Goal: Information Seeking & Learning: Learn about a topic

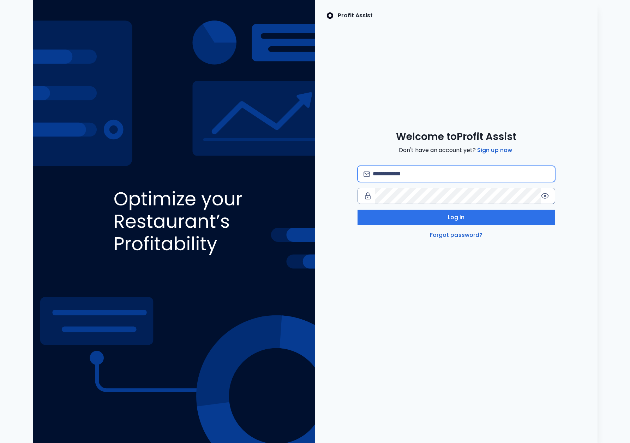
click at [391, 172] on input "email" at bounding box center [461, 174] width 176 height 16
type input "**********"
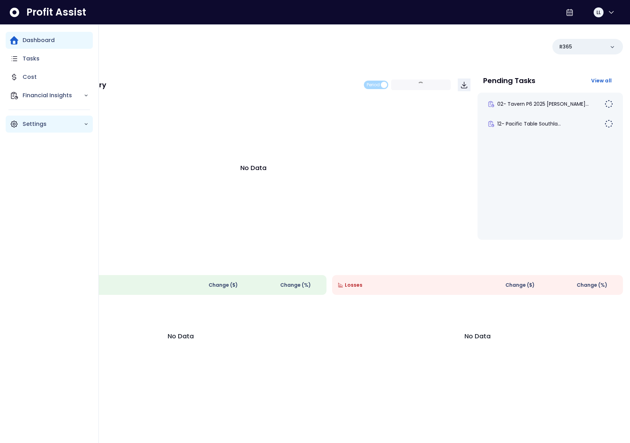
click at [16, 123] on icon "Main navigation" at bounding box center [14, 124] width 6 height 6
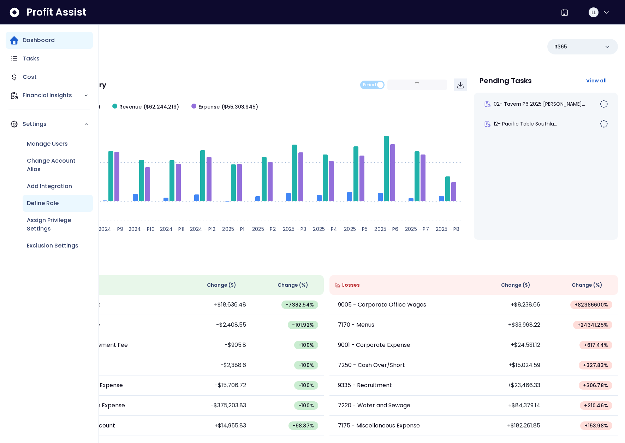
click at [48, 200] on p "Define Role" at bounding box center [43, 203] width 32 height 8
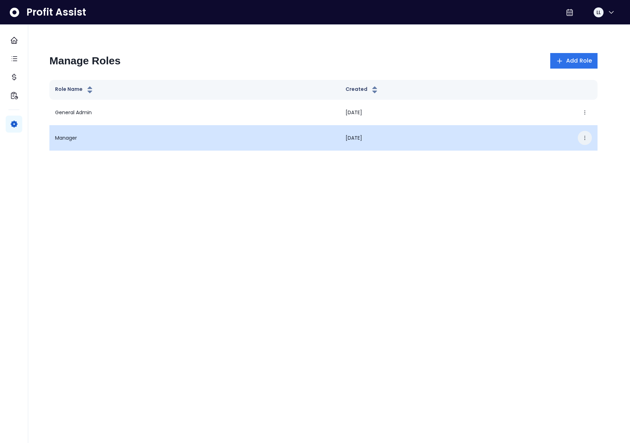
click at [586, 138] on icon "button" at bounding box center [585, 138] width 6 height 6
click at [567, 152] on button "Edit" at bounding box center [553, 159] width 78 height 17
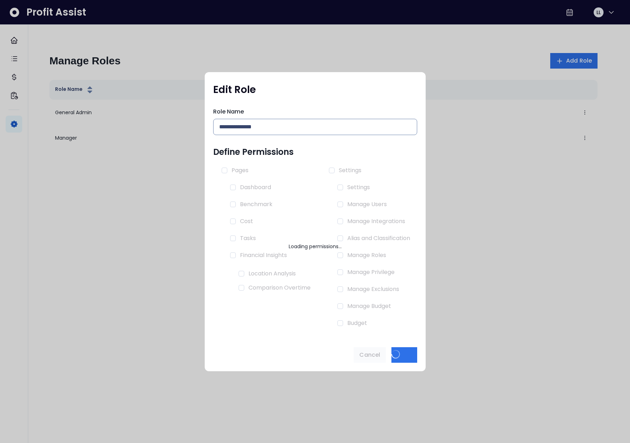
type input "*******"
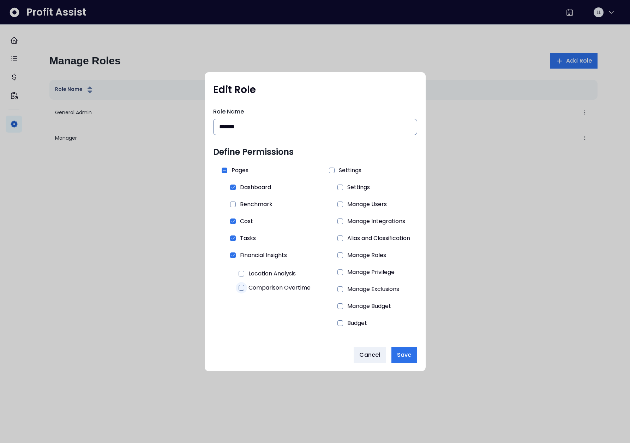
click at [240, 287] on span at bounding box center [242, 288] width 6 height 6
click at [411, 355] on span "Save" at bounding box center [404, 354] width 14 height 8
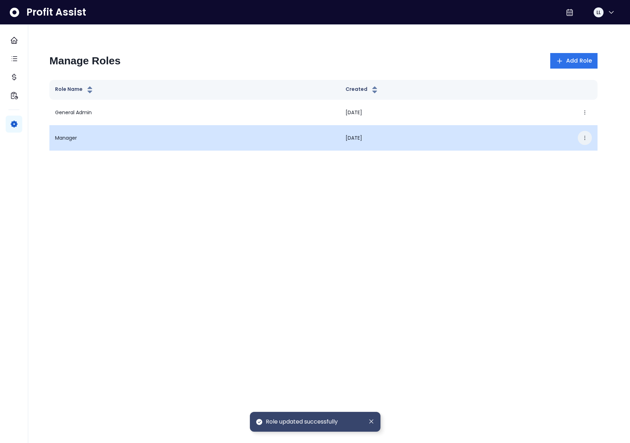
click at [584, 137] on icon "button" at bounding box center [585, 138] width 6 height 6
click at [561, 155] on button "Edit" at bounding box center [553, 159] width 78 height 17
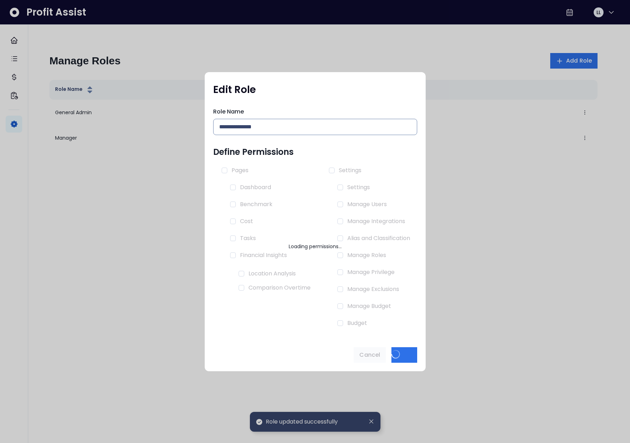
type input "*******"
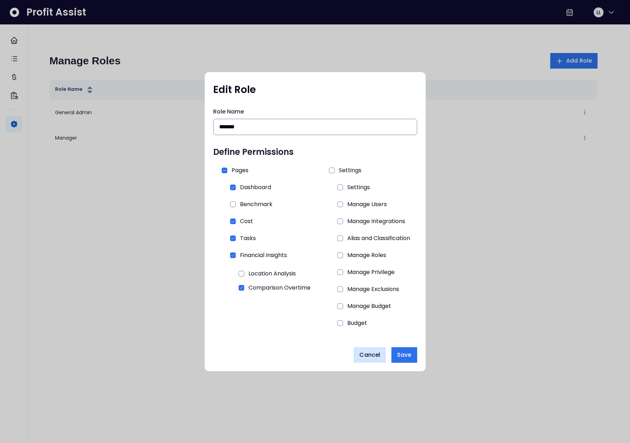
click at [372, 355] on span "Cancel" at bounding box center [370, 354] width 21 height 8
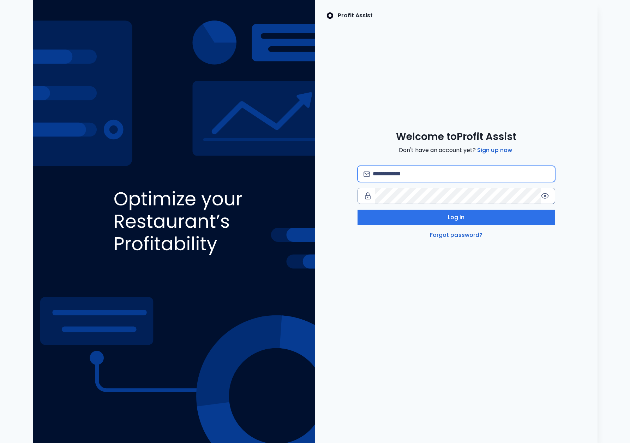
click at [406, 175] on input "email" at bounding box center [461, 174] width 176 height 16
paste input "**********"
type input "**********"
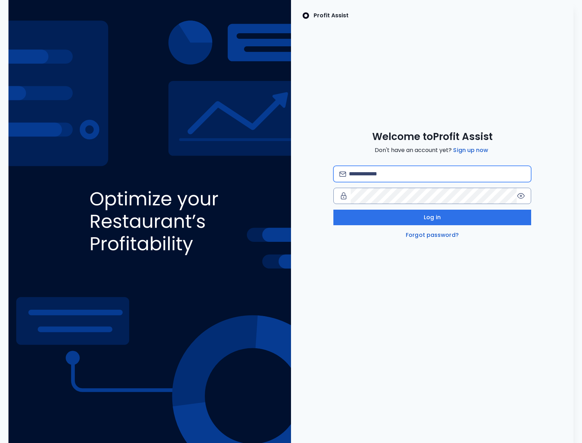
click at [371, 173] on input "email" at bounding box center [437, 174] width 176 height 16
type input "**********"
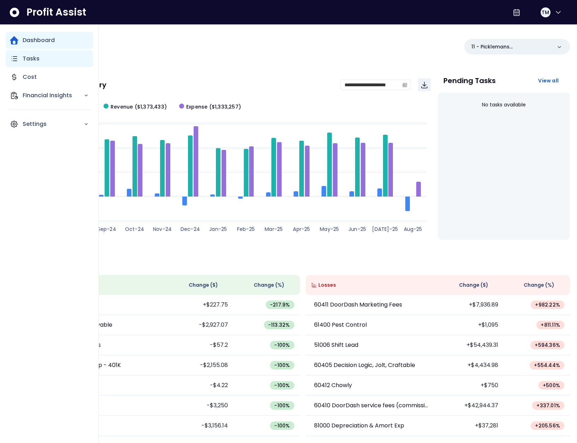
click at [13, 61] on icon "Main navigation" at bounding box center [14, 58] width 8 height 8
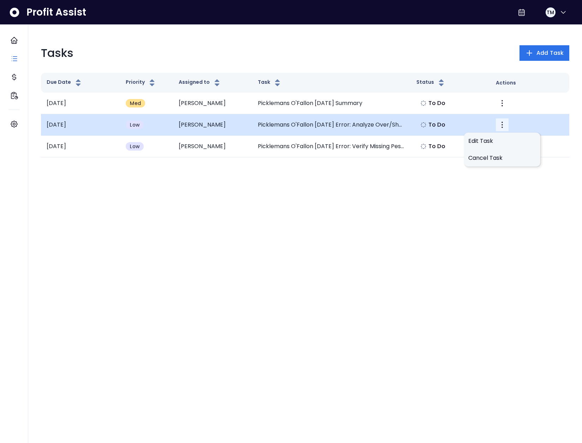
click at [503, 123] on icon "More" at bounding box center [502, 124] width 8 height 8
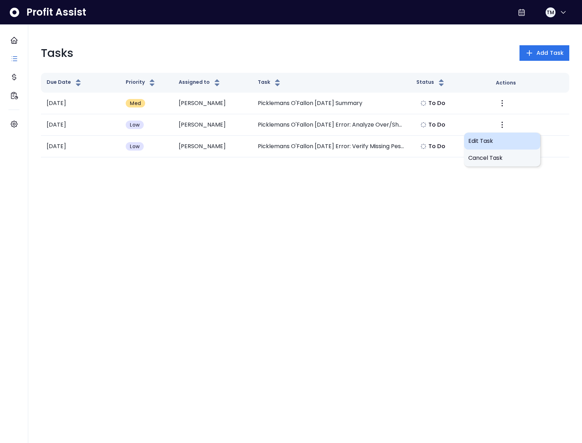
click at [472, 139] on span "Edit Task" at bounding box center [502, 141] width 68 height 8
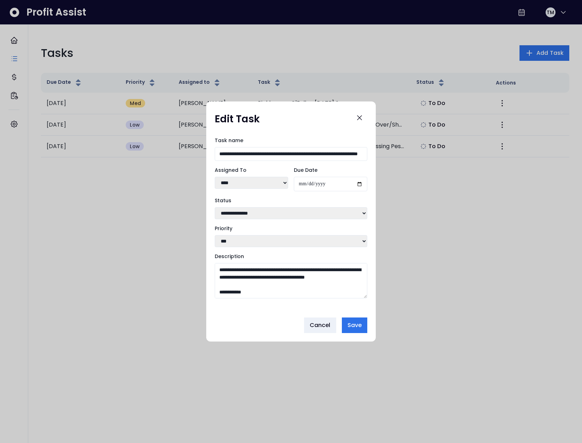
click at [247, 184] on select "**** ****" at bounding box center [251, 183] width 73 height 12
select select "***"
click at [215, 177] on select "**** ****" at bounding box center [251, 183] width 73 height 12
click at [357, 328] on span "Save" at bounding box center [355, 325] width 14 height 8
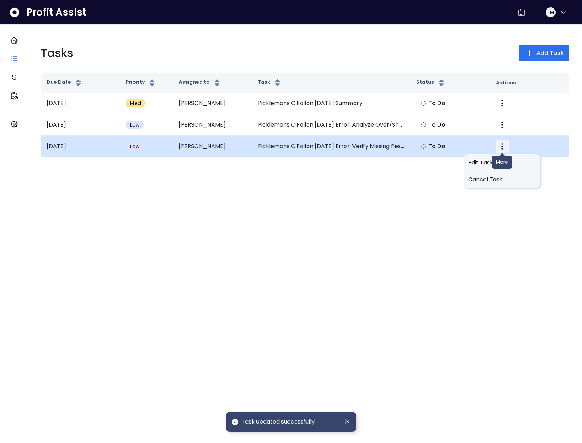
click at [505, 150] on button "More" at bounding box center [502, 146] width 13 height 13
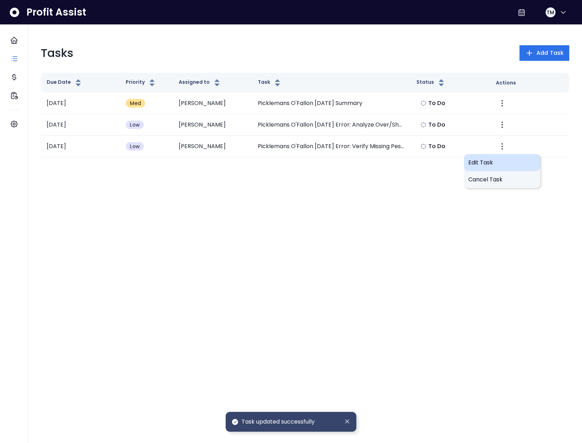
click at [502, 167] on div "Edit Task" at bounding box center [502, 162] width 76 height 17
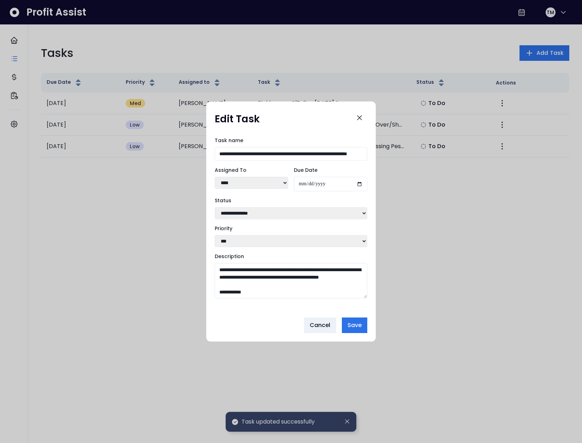
click at [249, 187] on select "**** ****" at bounding box center [251, 183] width 73 height 12
select select "***"
click at [215, 177] on select "**** ****" at bounding box center [251, 183] width 73 height 12
click at [354, 329] on span "Save" at bounding box center [355, 325] width 14 height 8
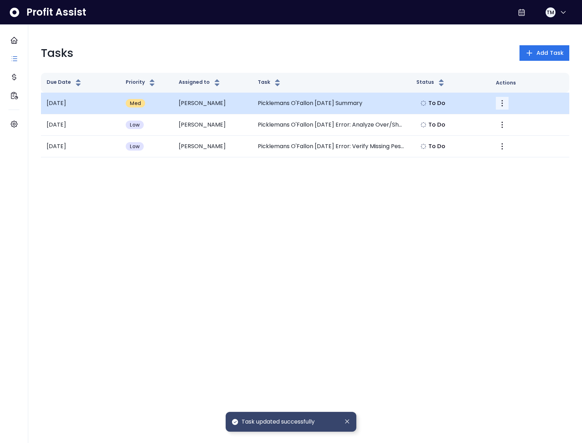
click at [500, 106] on icon "More" at bounding box center [502, 103] width 8 height 8
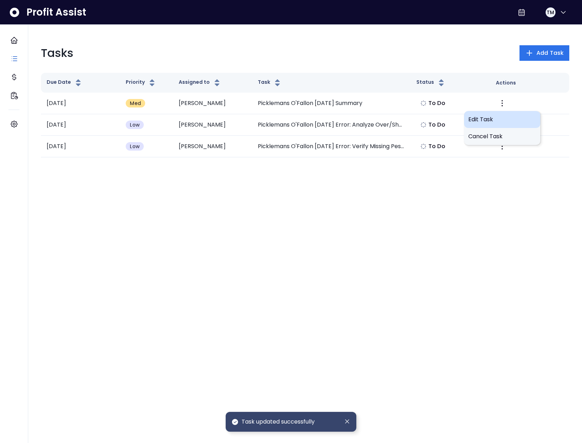
click at [481, 116] on span "Edit Task" at bounding box center [502, 119] width 68 height 8
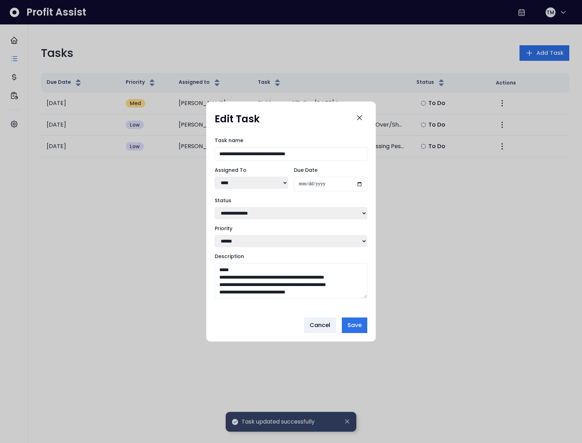
click at [245, 184] on select "**** ****" at bounding box center [251, 183] width 73 height 12
select select "***"
click at [215, 177] on select "**** ****" at bounding box center [251, 183] width 73 height 12
click at [356, 325] on span "Save" at bounding box center [355, 325] width 14 height 8
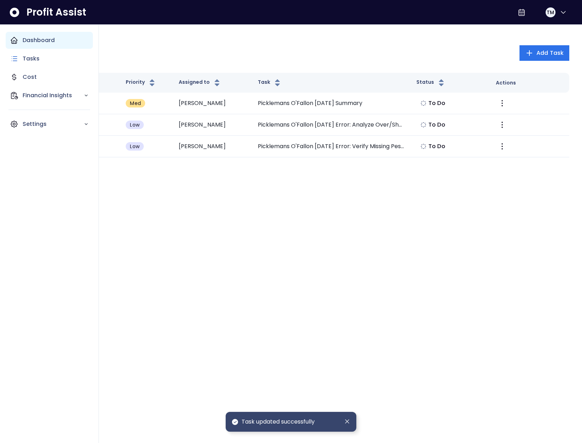
click at [22, 42] on div "Dashboard" at bounding box center [49, 40] width 87 height 17
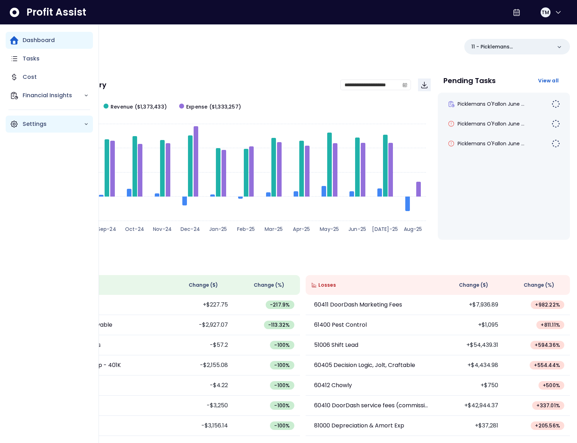
click at [20, 127] on div "Settings" at bounding box center [49, 123] width 87 height 17
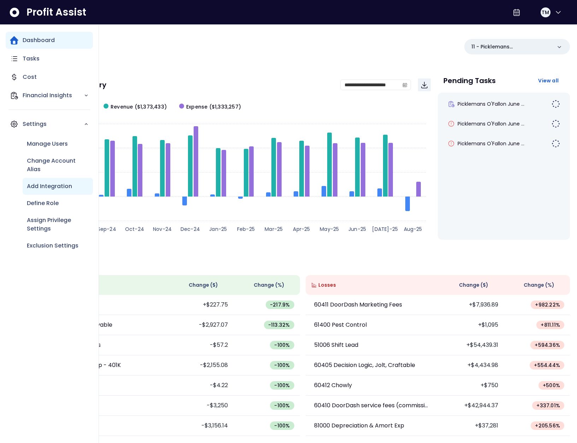
click at [58, 182] on p "Add Integration" at bounding box center [49, 186] width 45 height 8
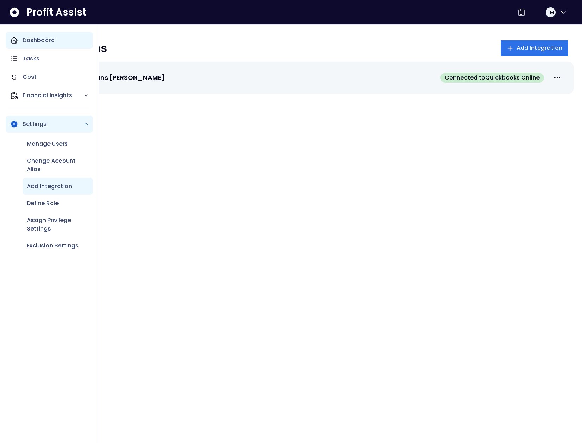
click at [6, 41] on div "Dashboard" at bounding box center [49, 40] width 87 height 17
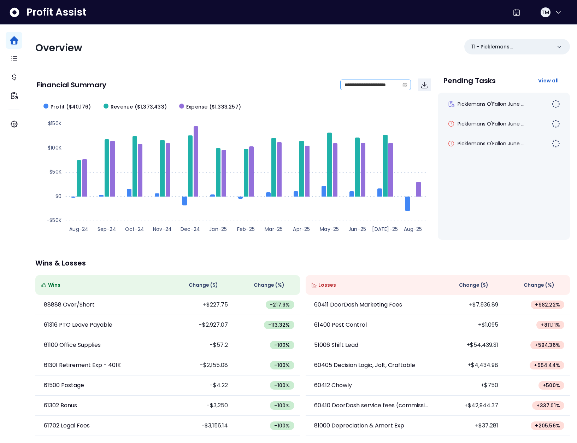
click at [403, 84] on icon "calendar" at bounding box center [404, 84] width 5 height 5
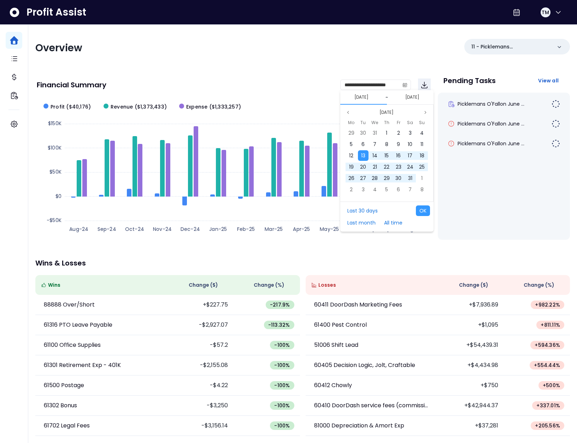
click at [365, 97] on button "[DATE]" at bounding box center [361, 97] width 20 height 8
click at [361, 97] on button "[DATE]" at bounding box center [361, 97] width 20 height 8
click at [388, 109] on button "[DATE]" at bounding box center [387, 112] width 20 height 8
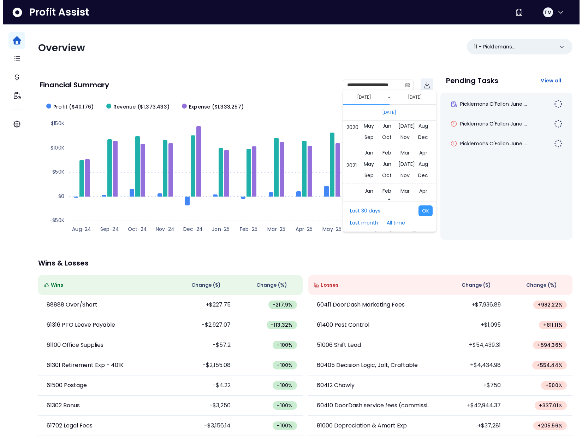
scroll to position [4584, 0]
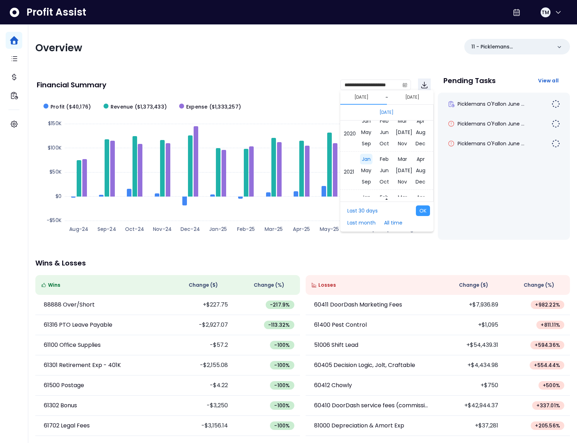
click at [368, 160] on span "Jan" at bounding box center [366, 159] width 12 height 11
click at [395, 132] on div "1" at bounding box center [398, 133] width 11 height 11
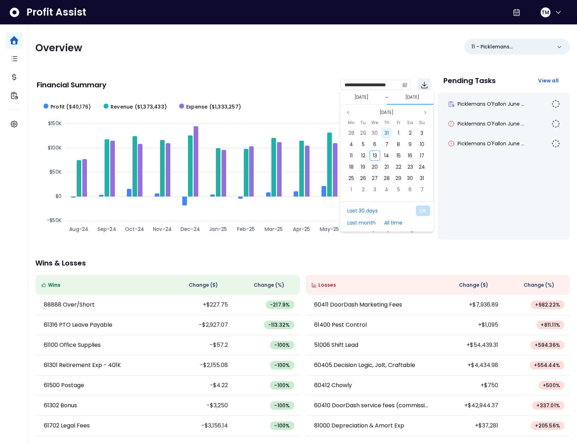
click at [386, 133] on span "31" at bounding box center [386, 132] width 4 height 7
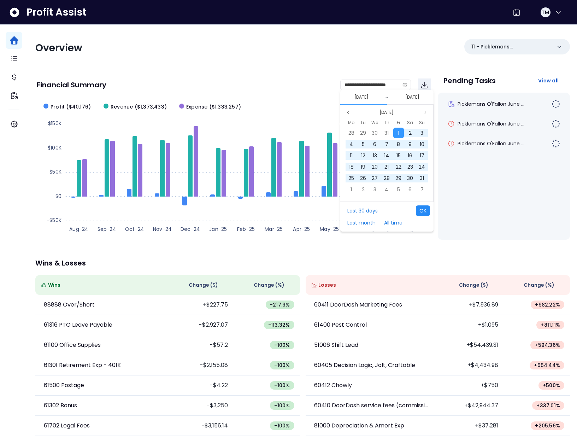
click at [426, 208] on button "OK" at bounding box center [423, 210] width 14 height 11
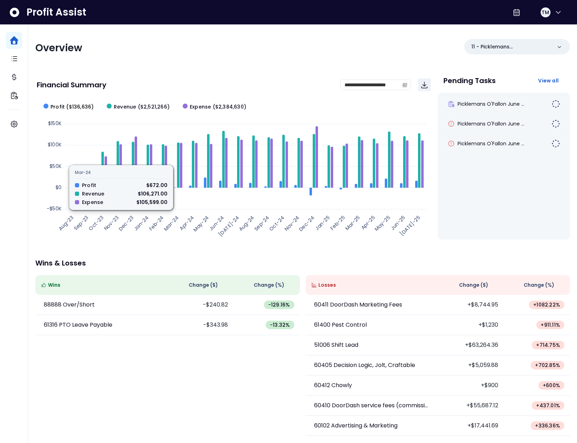
click at [69, 106] on span "Profit ($136,636)" at bounding box center [72, 106] width 43 height 7
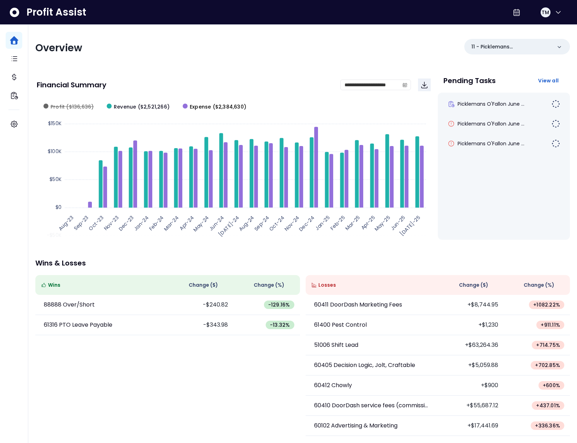
click at [191, 106] on span "Expense ($2,384,630)" at bounding box center [218, 106] width 57 height 7
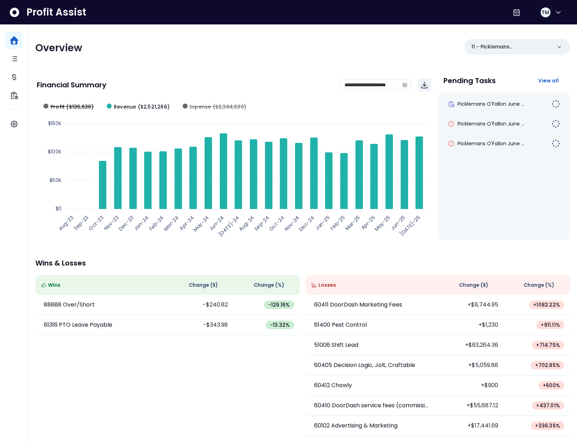
click at [75, 106] on span "Profit ($136,636)" at bounding box center [72, 106] width 43 height 7
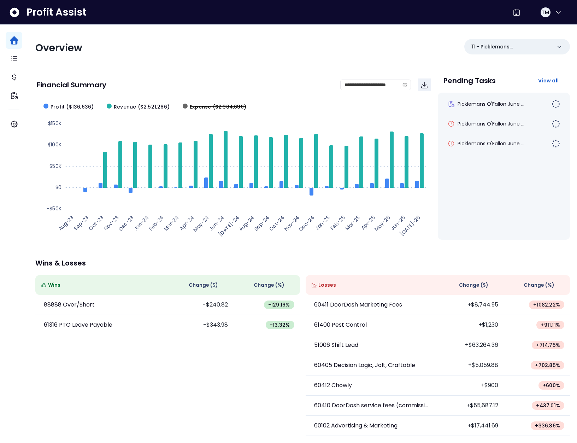
click at [195, 106] on span "Expense ($2,384,630)" at bounding box center [218, 106] width 57 height 7
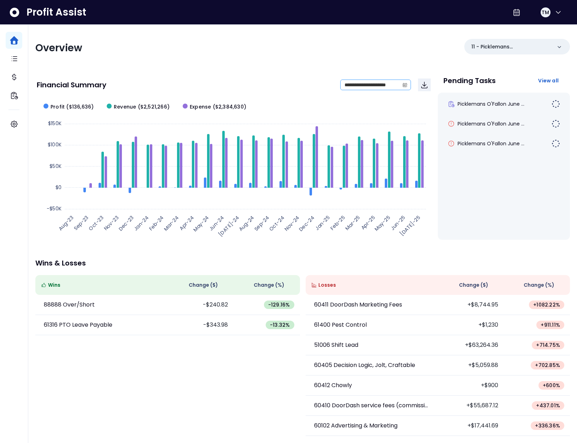
click at [404, 84] on icon "calendar" at bounding box center [405, 85] width 4 height 2
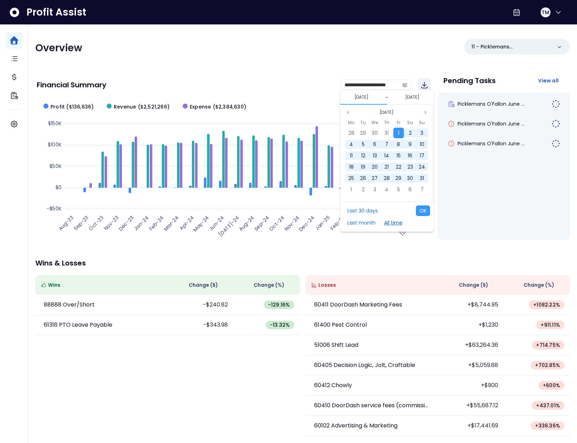
click at [391, 220] on button "All time" at bounding box center [392, 222] width 25 height 11
click at [424, 209] on button "OK" at bounding box center [423, 210] width 14 height 11
type input "**********"
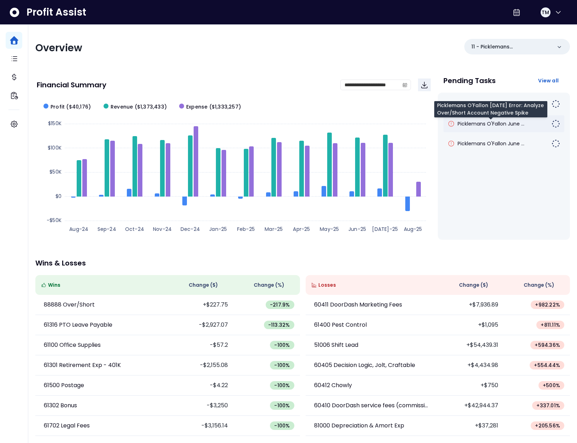
click at [497, 123] on span "Picklemans O'Fallon June ..." at bounding box center [490, 123] width 67 height 7
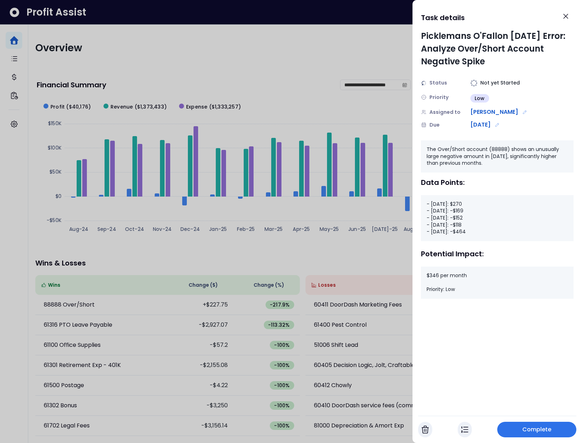
drag, startPoint x: 477, startPoint y: 230, endPoint x: 423, endPoint y: 201, distance: 60.7
click at [423, 201] on div "- [DATE]: $270 - [DATE]: -$169 - [DATE]: -$152 - [DATE]: -$118 - [DATE]: -$464" at bounding box center [497, 218] width 153 height 46
click at [488, 220] on div "- [DATE]: $270 - [DATE]: -$169 - [DATE]: -$152 - [DATE]: -$118 - [DATE]: -$464" at bounding box center [497, 218] width 153 height 46
click at [485, 225] on div "- [DATE]: $270 - [DATE]: -$169 - [DATE]: -$152 - [DATE]: -$118 - [DATE]: -$464" at bounding box center [497, 218] width 153 height 46
drag, startPoint x: 479, startPoint y: 234, endPoint x: 422, endPoint y: 233, distance: 56.9
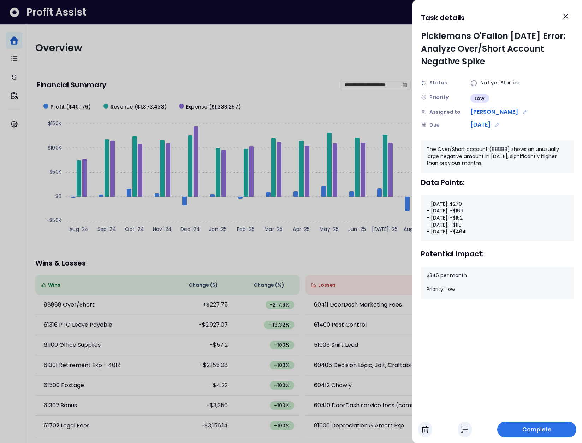
click at [422, 233] on div "- [DATE]: $270 - [DATE]: -$169 - [DATE]: -$152 - [DATE]: -$118 - [DATE]: -$464" at bounding box center [497, 218] width 153 height 46
click at [490, 224] on div "- [DATE]: $270 - [DATE]: -$169 - [DATE]: -$152 - [DATE]: -$118 - [DATE]: -$464" at bounding box center [497, 218] width 153 height 46
click at [569, 18] on icon "Close" at bounding box center [566, 16] width 8 height 8
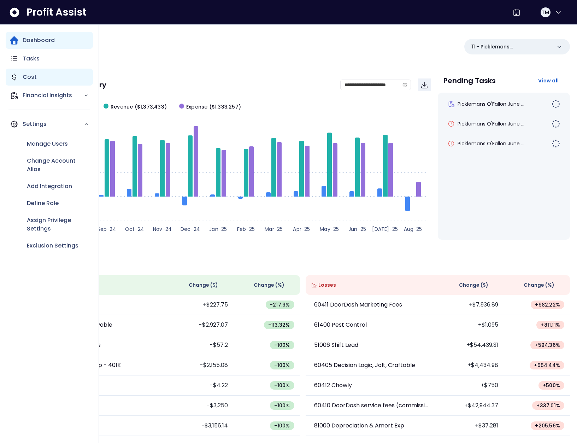
click at [24, 77] on p "Cost" at bounding box center [30, 77] width 14 height 8
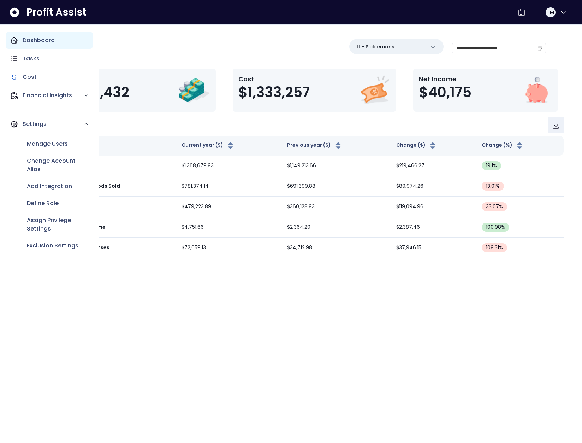
click at [45, 42] on p "Dashboard" at bounding box center [39, 40] width 32 height 8
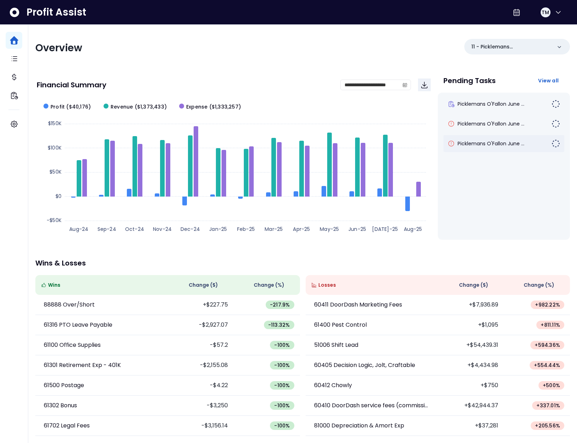
click at [497, 148] on div "Picklemans O'Fallon June ..." at bounding box center [503, 143] width 121 height 17
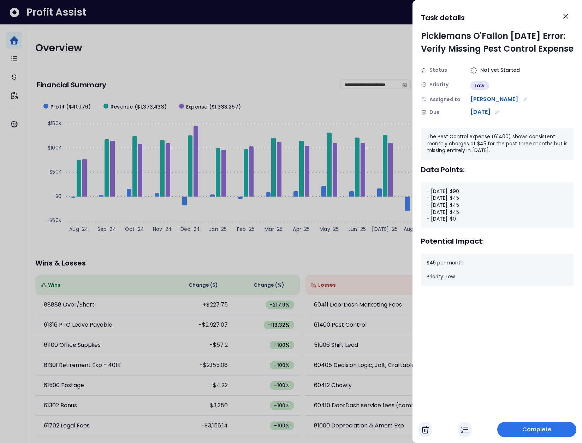
click at [387, 113] on div at bounding box center [291, 221] width 582 height 443
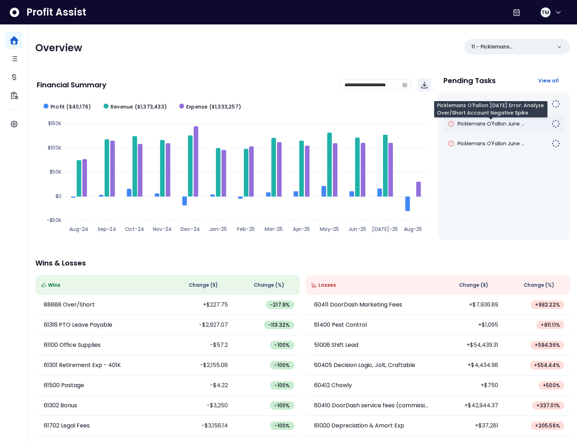
click at [487, 123] on span "Picklemans O'Fallon June ..." at bounding box center [490, 123] width 67 height 7
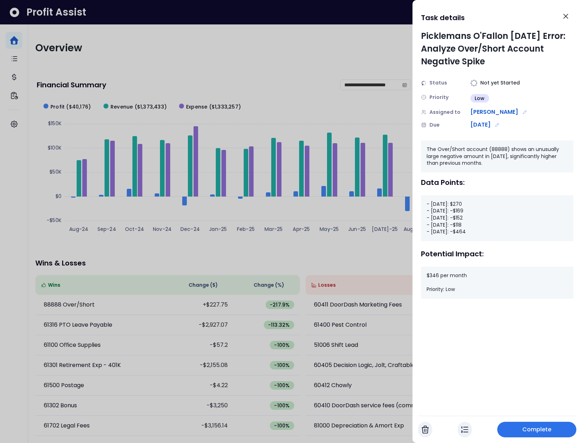
click at [299, 128] on div at bounding box center [291, 221] width 582 height 443
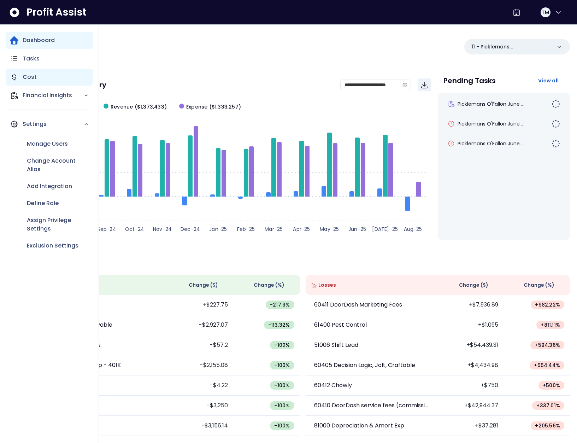
click at [29, 77] on p "Cost" at bounding box center [30, 77] width 14 height 8
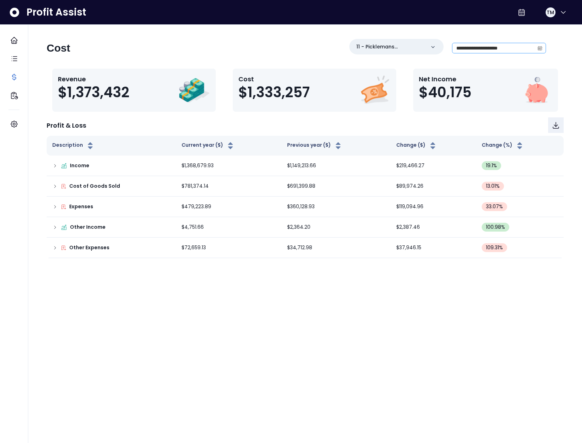
click at [539, 48] on icon "calendar" at bounding box center [540, 48] width 5 height 5
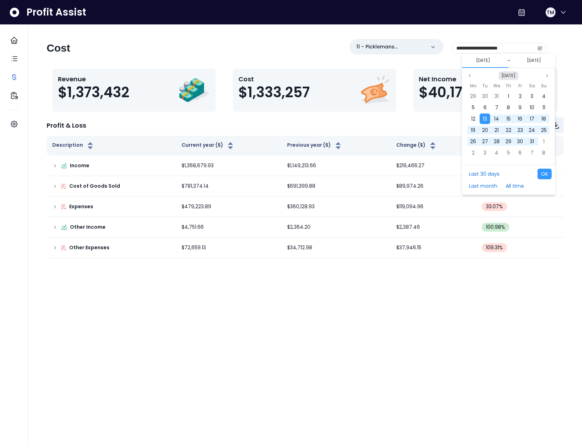
click at [506, 73] on button "[DATE]" at bounding box center [509, 75] width 20 height 8
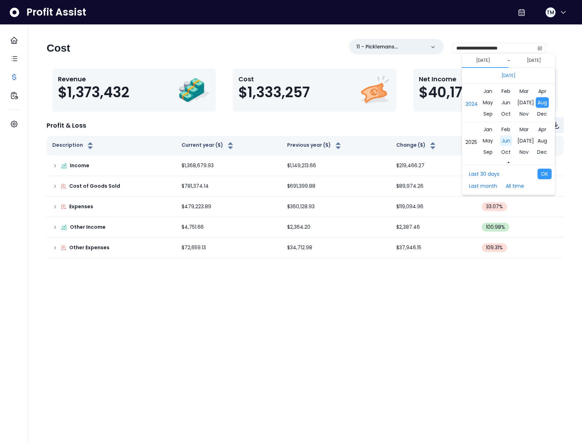
click at [504, 138] on span "Jun" at bounding box center [506, 140] width 12 height 11
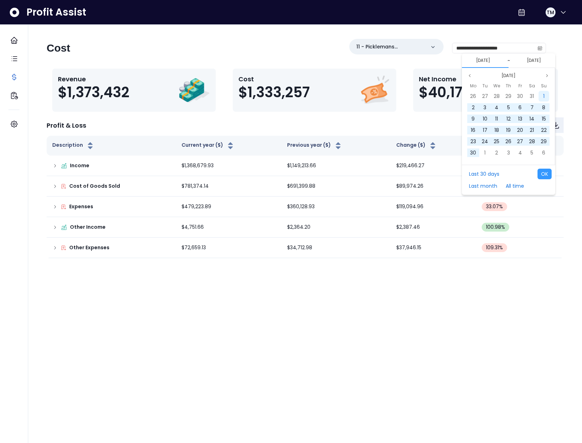
click at [541, 96] on div "1" at bounding box center [544, 96] width 11 height 11
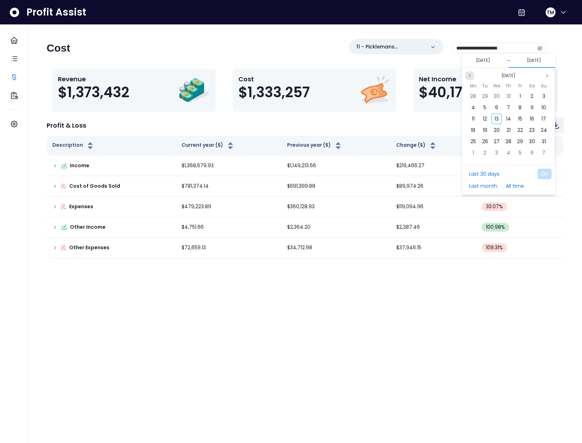
click at [469, 78] on button "Previous month" at bounding box center [470, 75] width 8 height 8
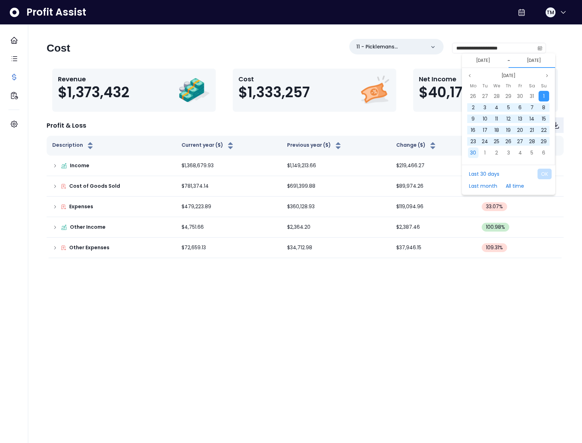
click at [474, 152] on span "30" at bounding box center [473, 152] width 6 height 7
click at [546, 172] on button "OK" at bounding box center [545, 173] width 14 height 11
type input "**********"
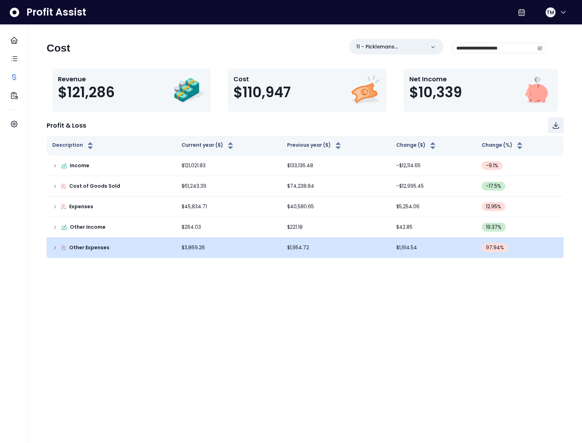
click at [52, 248] on td "Other Expenses" at bounding box center [111, 247] width 129 height 20
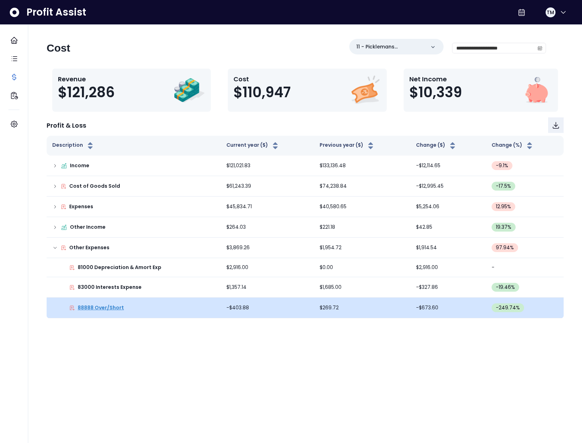
click at [102, 309] on p "88888 Over/Short" at bounding box center [101, 307] width 46 height 7
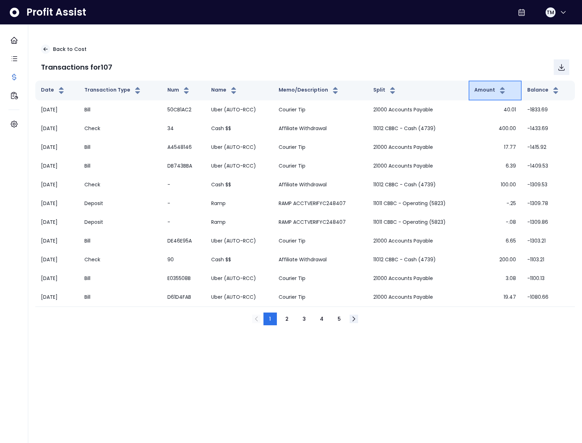
click at [486, 93] on button "Amount" at bounding box center [490, 90] width 32 height 8
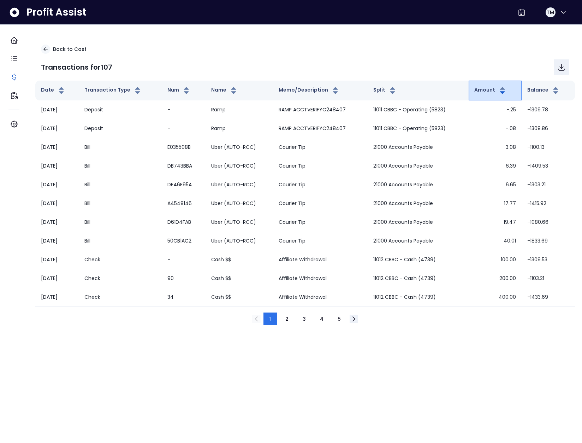
click at [486, 93] on button "Amount" at bounding box center [490, 90] width 32 height 8
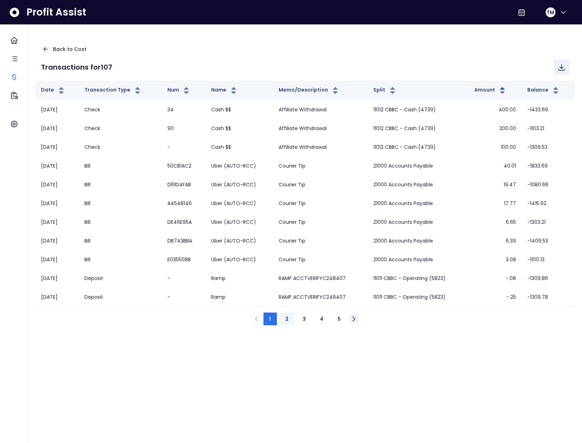
click at [286, 323] on button "2" at bounding box center [287, 318] width 14 height 13
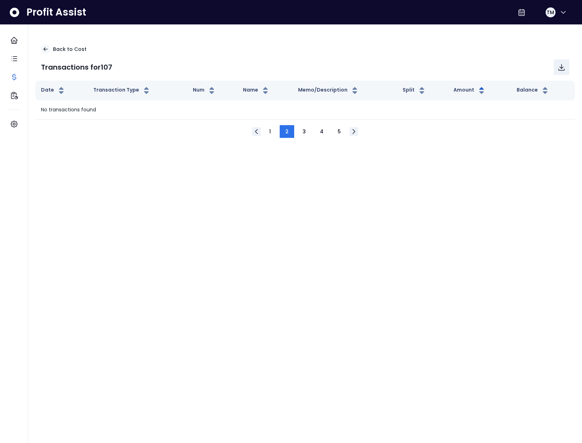
click at [272, 132] on button "1" at bounding box center [269, 131] width 13 height 13
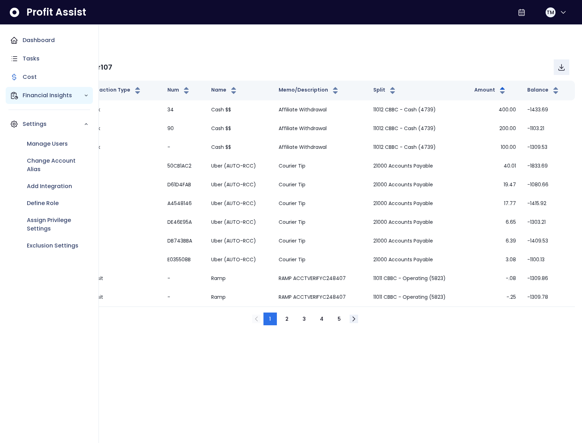
click at [27, 97] on p "Financial Insights" at bounding box center [53, 95] width 61 height 8
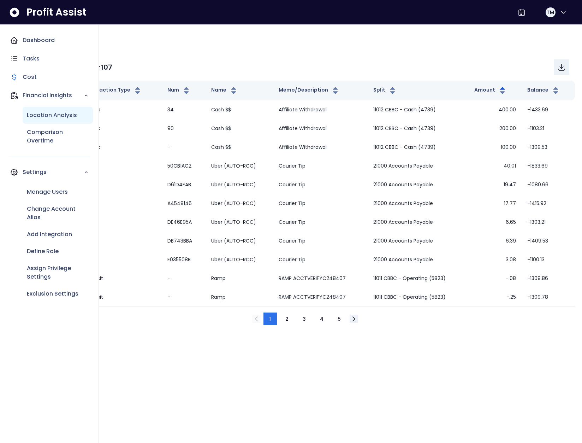
click at [40, 114] on p "Location Analysis" at bounding box center [52, 115] width 50 height 8
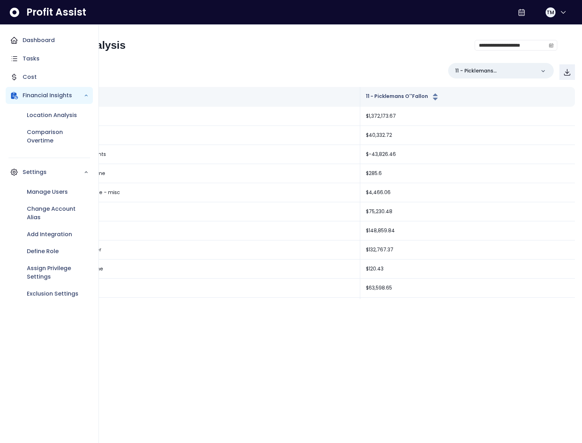
click at [19, 96] on div "Financial Insights" at bounding box center [49, 95] width 87 height 17
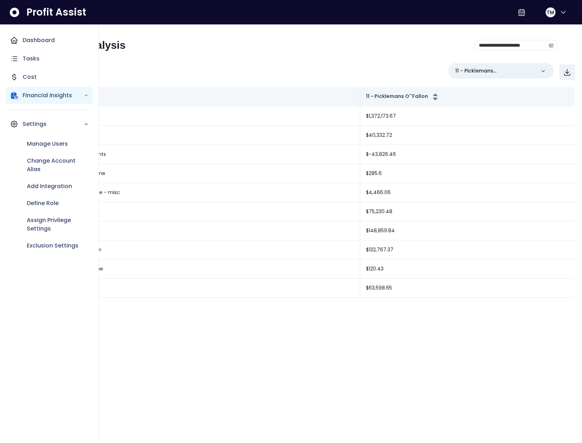
click at [36, 93] on p "Financial Insights" at bounding box center [53, 95] width 61 height 8
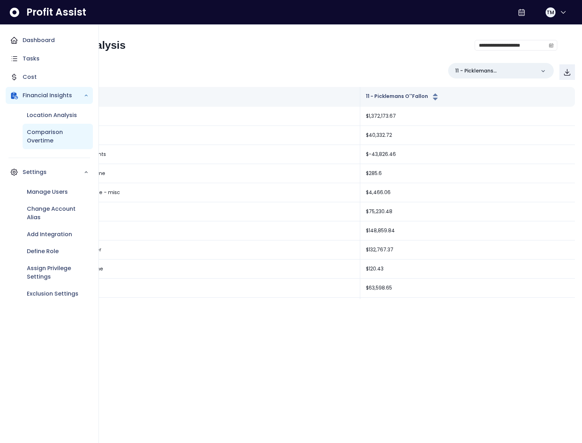
click at [38, 131] on p "Comparison Overtime" at bounding box center [58, 136] width 62 height 17
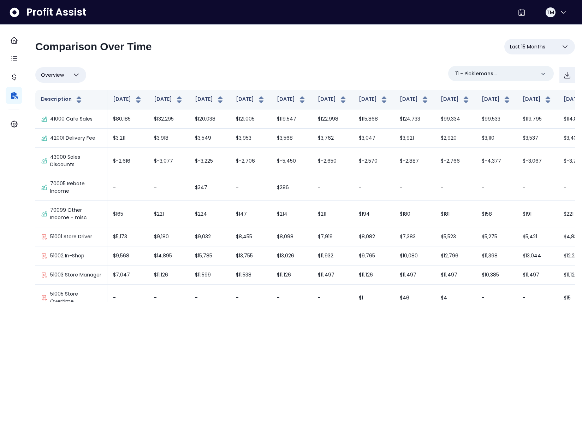
click at [535, 48] on span "Last 15 Months" at bounding box center [527, 46] width 35 height 8
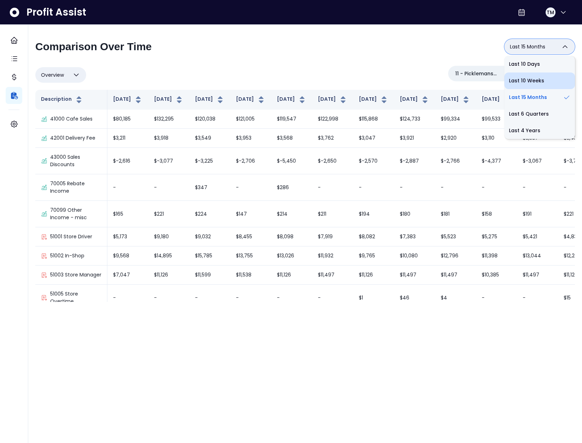
click at [535, 80] on li "Last 10 Weeks" at bounding box center [539, 80] width 71 height 17
type input "**********"
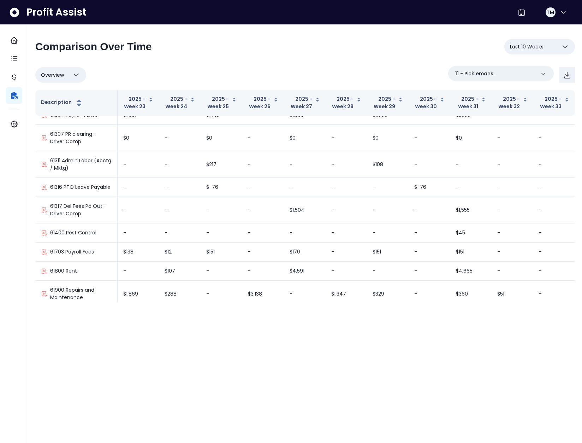
scroll to position [1010, 0]
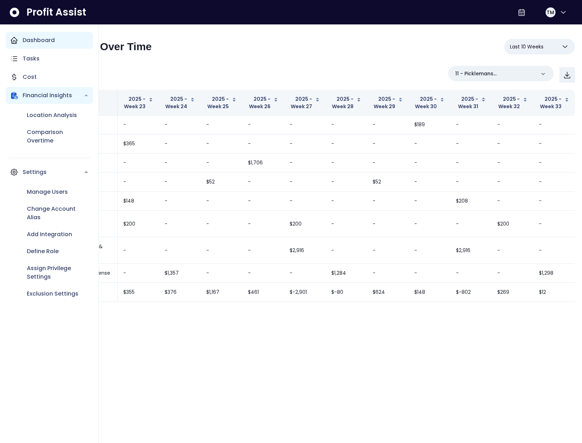
click at [14, 37] on icon "Main navigation" at bounding box center [14, 40] width 8 height 8
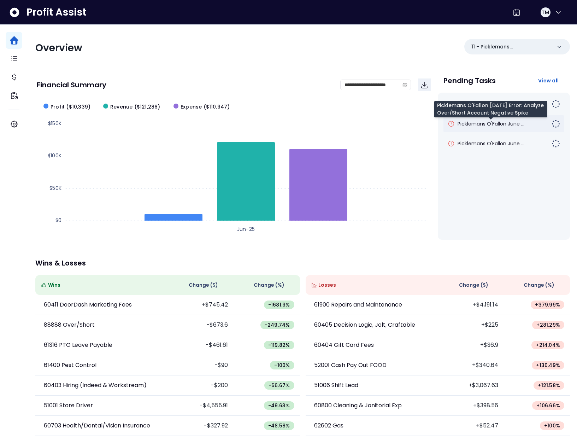
click at [475, 125] on span "Picklemans O'Fallon June ..." at bounding box center [490, 123] width 67 height 7
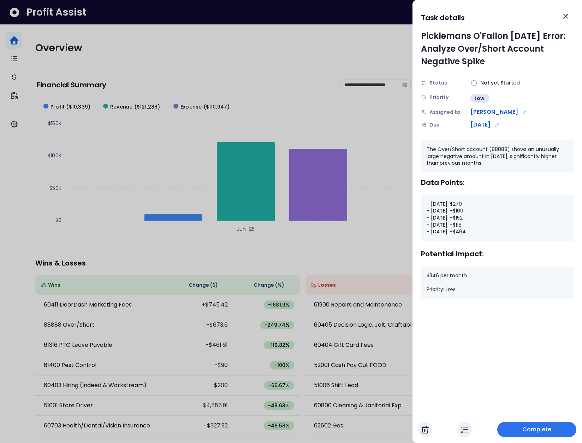
click at [530, 428] on span "Complete" at bounding box center [536, 429] width 29 height 8
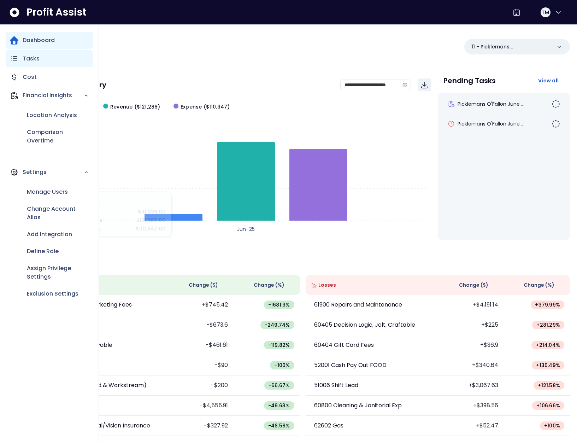
click at [10, 59] on icon "Main navigation" at bounding box center [14, 58] width 8 height 8
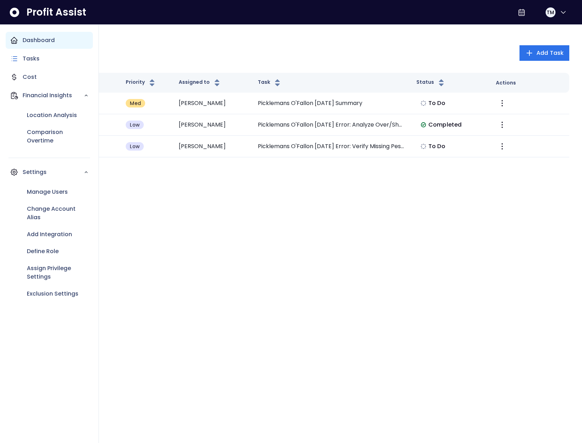
click at [13, 41] on icon "Main navigation" at bounding box center [14, 40] width 8 height 8
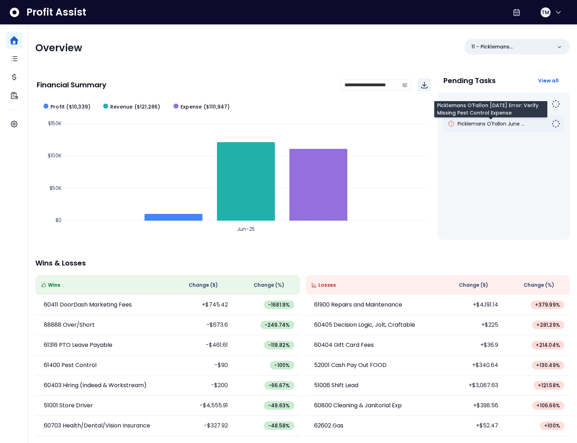
click at [499, 125] on span "Picklemans O'Fallon June ..." at bounding box center [490, 123] width 67 height 7
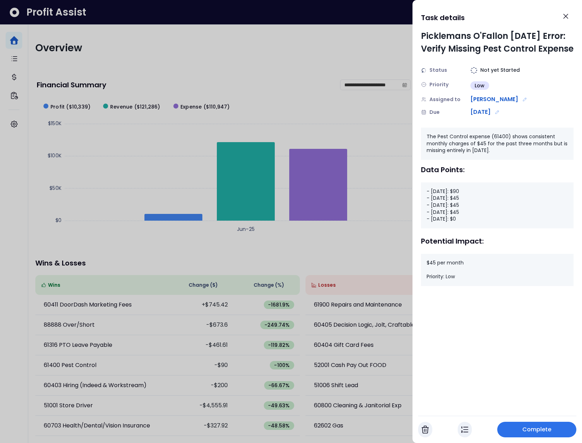
click at [466, 210] on div "- [DATE]: $90 - [DATE]: $45 - [DATE]: $45 - [DATE]: $45 - [DATE]: $0" at bounding box center [497, 205] width 153 height 46
click at [457, 218] on div "- [DATE]: $90 - [DATE]: $45 - [DATE]: $45 - [DATE]: $45 - [DATE]: $0" at bounding box center [497, 205] width 153 height 46
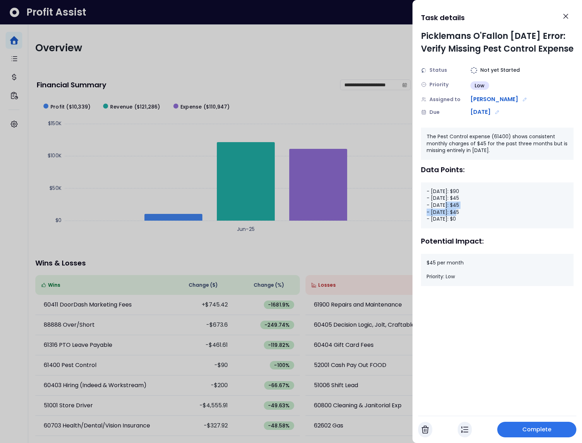
click at [457, 218] on div "- [DATE]: $90 - [DATE]: $45 - [DATE]: $45 - [DATE]: $45 - [DATE]: $0" at bounding box center [497, 205] width 153 height 46
click at [452, 223] on div "- [DATE]: $90 - [DATE]: $45 - [DATE]: $45 - [DATE]: $45 - [DATE]: $0" at bounding box center [497, 205] width 153 height 46
click at [457, 227] on div "- [DATE]: $90 - [DATE]: $45 - [DATE]: $45 - [DATE]: $45 - [DATE]: $0" at bounding box center [497, 205] width 153 height 46
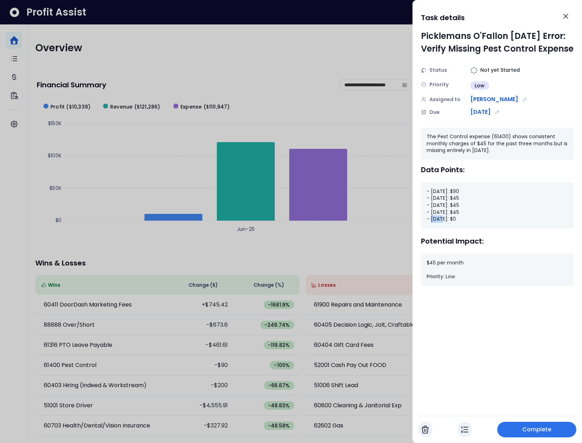
drag, startPoint x: 465, startPoint y: 231, endPoint x: 420, endPoint y: 230, distance: 44.5
click at [420, 230] on div "Picklemans O'Fallon [DATE] Error: Verify Missing Pest Control Expense Status No…" at bounding box center [498, 220] width 170 height 380
click at [441, 228] on div "- [DATE]: $90 - [DATE]: $45 - [DATE]: $45 - [DATE]: $45 - [DATE]: $0" at bounding box center [497, 205] width 153 height 46
click at [363, 251] on div at bounding box center [291, 221] width 582 height 443
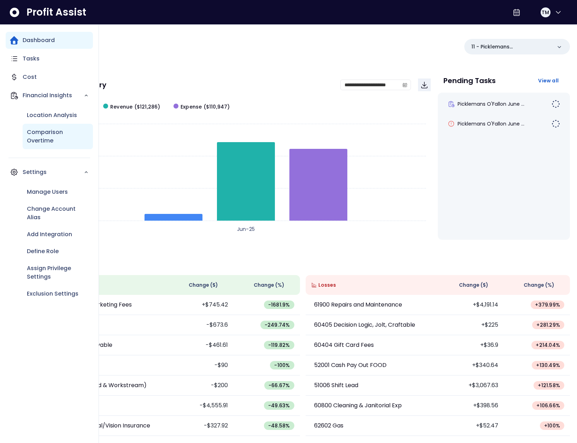
click at [45, 140] on p "Comparison Overtime" at bounding box center [58, 136] width 62 height 17
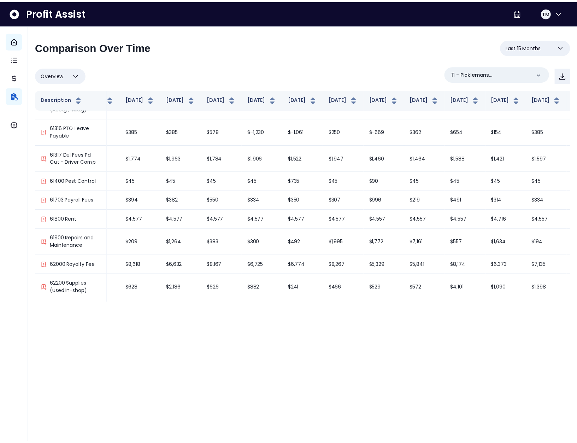
scroll to position [958, 99]
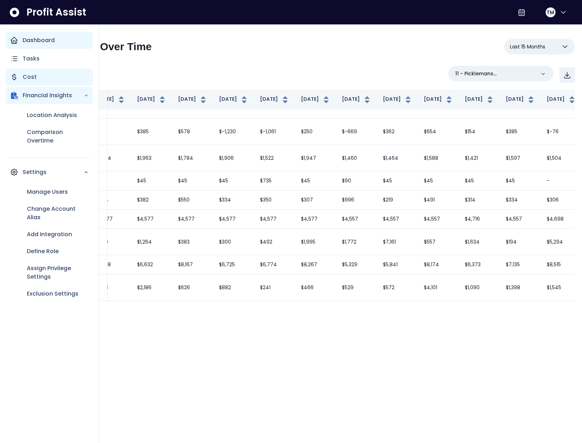
click at [16, 77] on icon "Main navigation" at bounding box center [14, 77] width 8 height 8
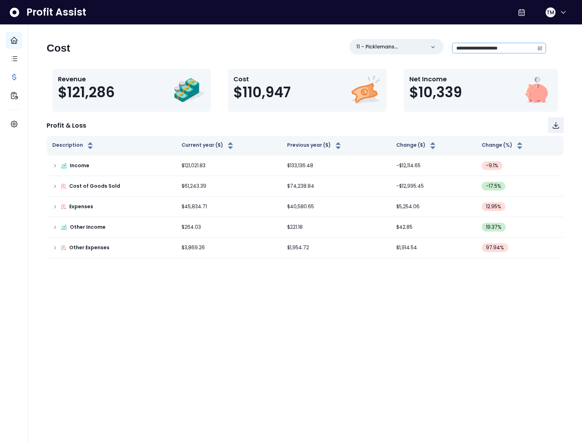
click at [536, 47] on span at bounding box center [539, 48] width 11 height 10
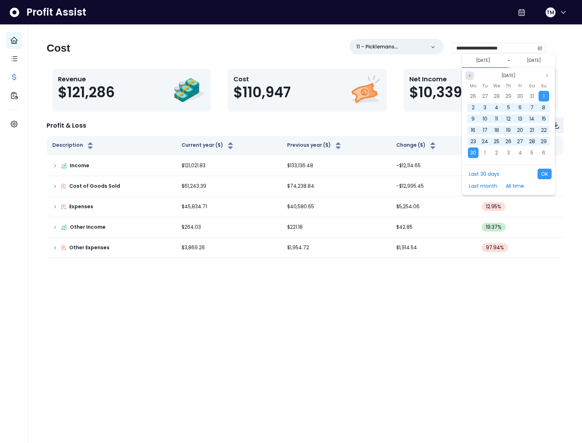
click at [471, 76] on icon "page previous" at bounding box center [470, 75] width 4 height 4
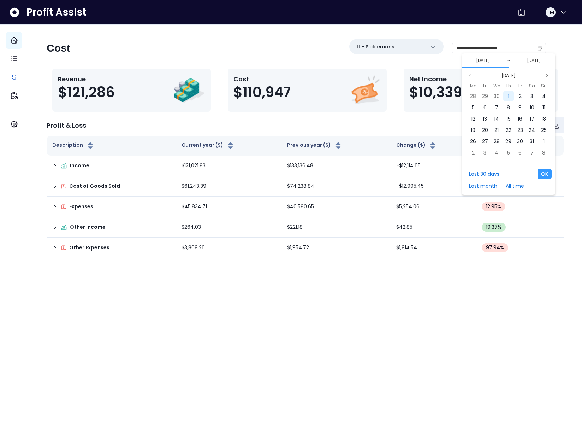
click at [511, 96] on div "1" at bounding box center [508, 96] width 11 height 11
click at [547, 75] on icon "page next" at bounding box center [547, 75] width 4 height 4
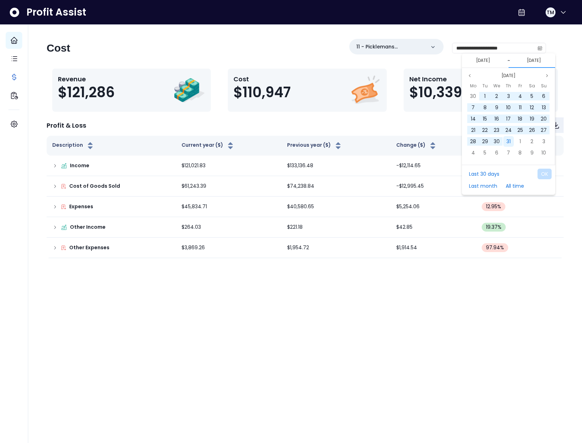
click at [508, 142] on span "31" at bounding box center [508, 141] width 4 height 7
click at [548, 175] on button "OK" at bounding box center [545, 173] width 14 height 11
type input "**********"
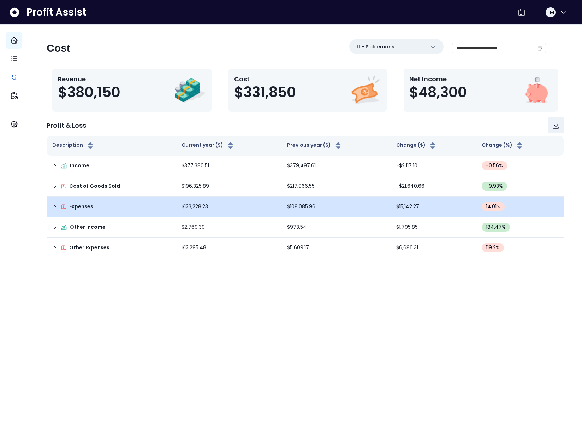
click at [54, 207] on icon at bounding box center [55, 207] width 6 height 6
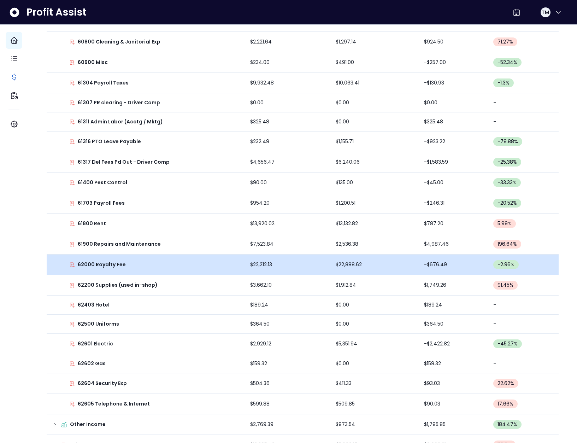
scroll to position [628, 0]
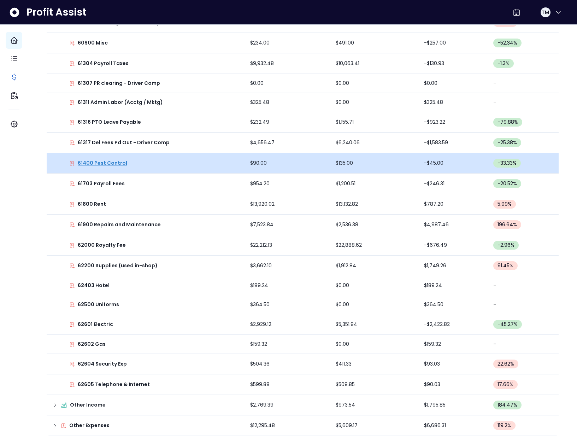
click at [111, 160] on p "61400 Pest Control" at bounding box center [102, 162] width 49 height 7
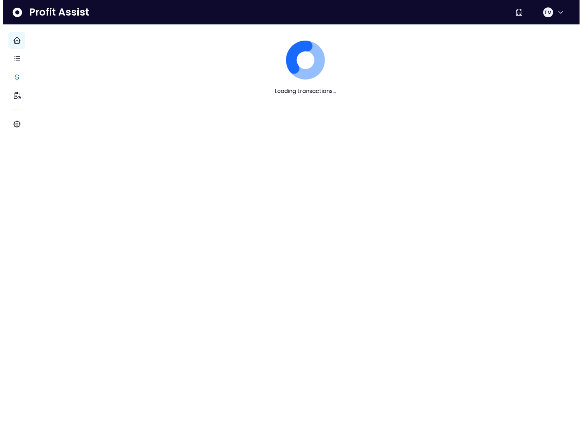
scroll to position [0, 0]
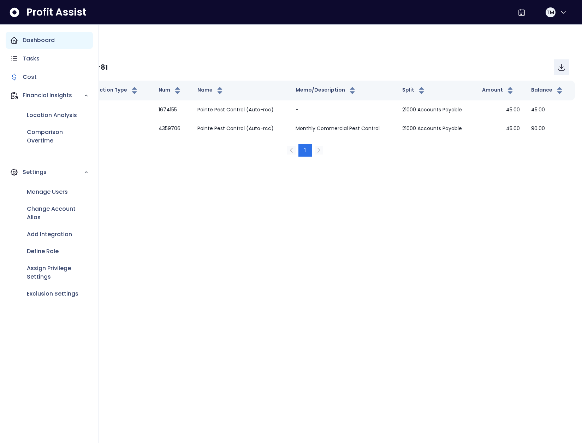
click at [24, 44] on p "Dashboard" at bounding box center [39, 40] width 32 height 8
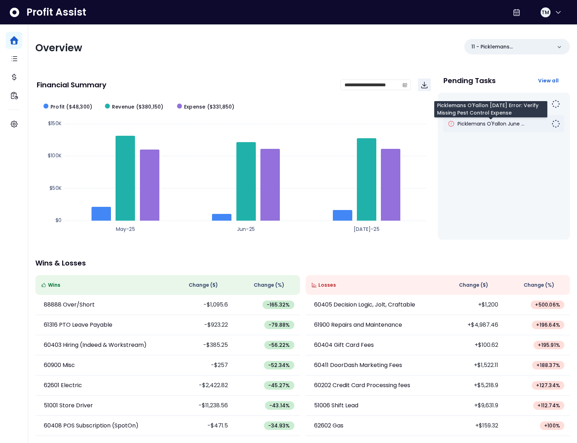
click at [487, 123] on span "Picklemans O'Fallon June ..." at bounding box center [490, 123] width 67 height 7
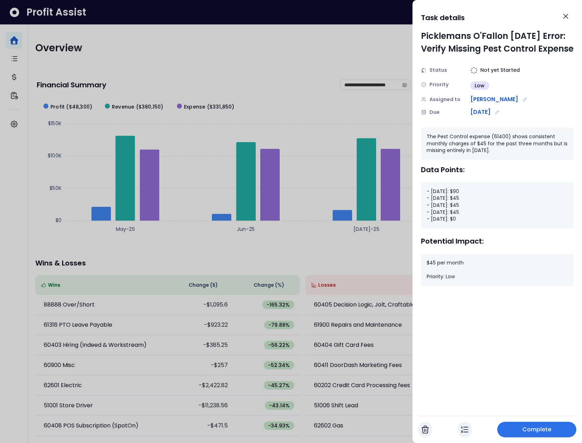
click at [469, 426] on button "button" at bounding box center [465, 429] width 14 height 16
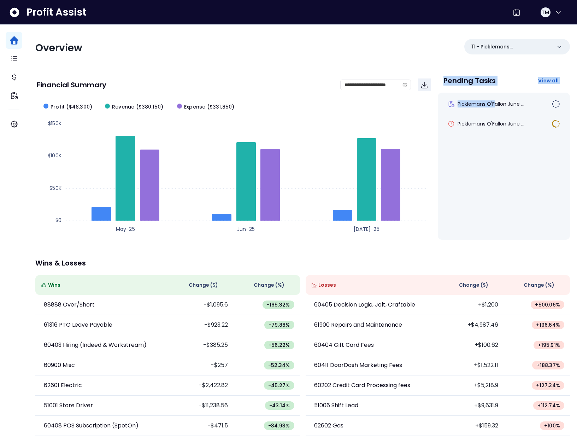
drag, startPoint x: 496, startPoint y: 102, endPoint x: 429, endPoint y: 111, distance: 67.0
click at [427, 108] on div "**********" at bounding box center [302, 155] width 534 height 168
click at [429, 112] on rect at bounding box center [233, 167] width 393 height 141
drag, startPoint x: 453, startPoint y: 140, endPoint x: 455, endPoint y: 146, distance: 6.6
click at [453, 140] on div "Picklemans O'Fallon June ... Picklemans O'Fallon June ..." at bounding box center [504, 166] width 132 height 147
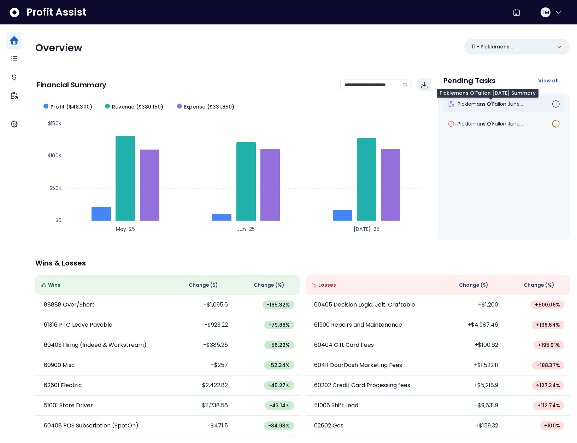
click at [481, 104] on span "Picklemans O'Fallon June ..." at bounding box center [490, 103] width 67 height 7
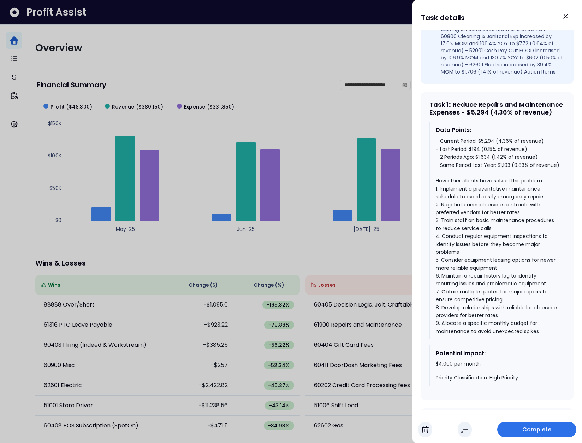
scroll to position [280, 0]
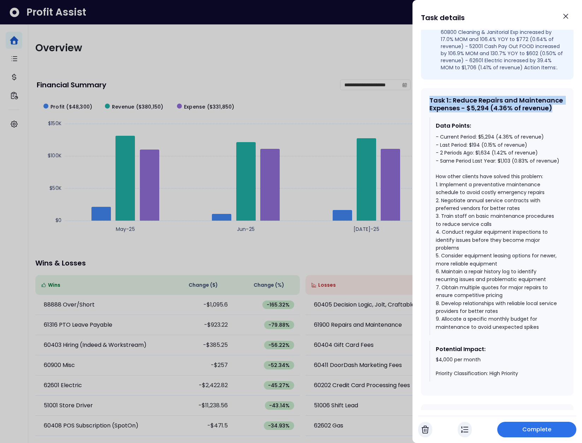
drag, startPoint x: 472, startPoint y: 123, endPoint x: 422, endPoint y: 109, distance: 51.7
click at [422, 109] on div "Task 1 : : Reduce Repairs and Maintenance Expenses - $5,294 (4.36% of revenue) …" at bounding box center [497, 241] width 153 height 307
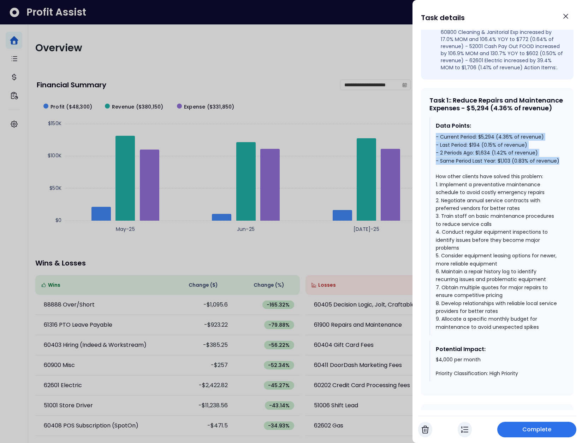
drag, startPoint x: 432, startPoint y: 149, endPoint x: 484, endPoint y: 182, distance: 61.1
click at [484, 182] on div "Data Points: - Current Period: $5,294 (4.36% of revenue) - Last Period: $194 (0…" at bounding box center [497, 226] width 136 height 218
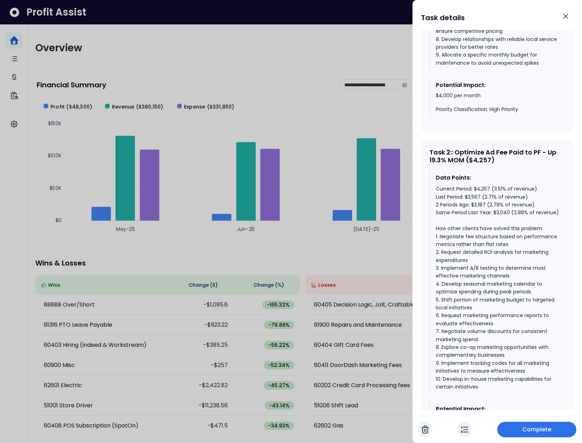
scroll to position [547, 0]
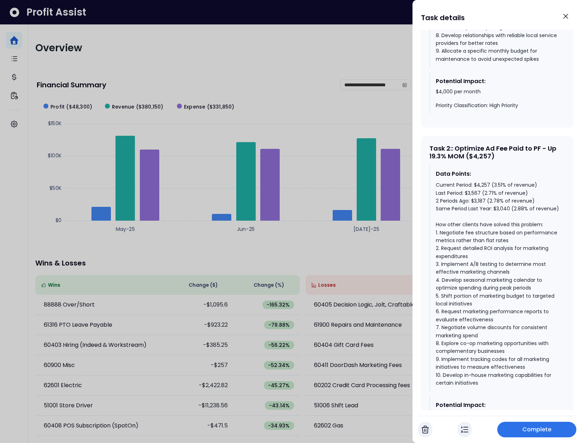
click at [484, 178] on div "Data Points:" at bounding box center [498, 174] width 124 height 8
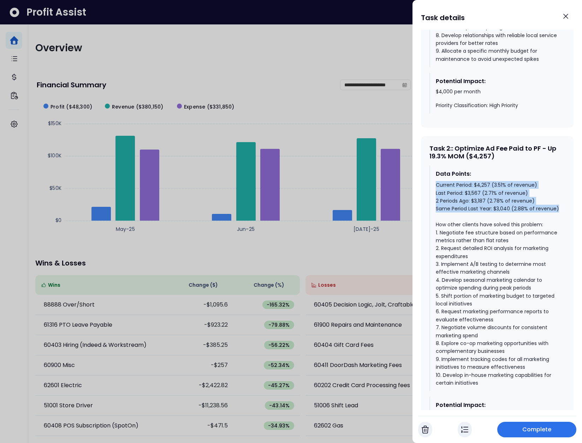
drag, startPoint x: 476, startPoint y: 235, endPoint x: 430, endPoint y: 206, distance: 54.5
click at [430, 206] on div "Data Points: Current Period: $4,257 (3.51% of revenue) Last Period: $3,567 (2.7…" at bounding box center [497, 277] width 136 height 225
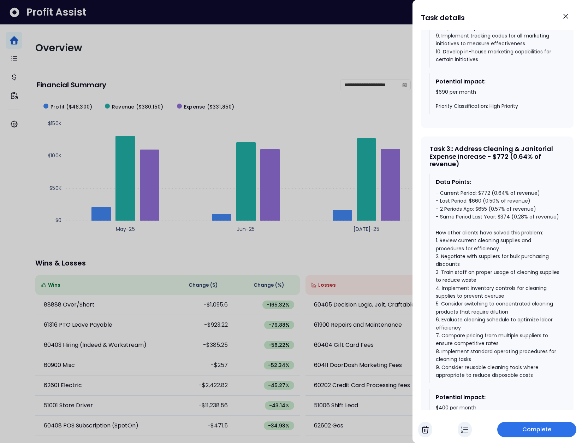
scroll to position [910, 0]
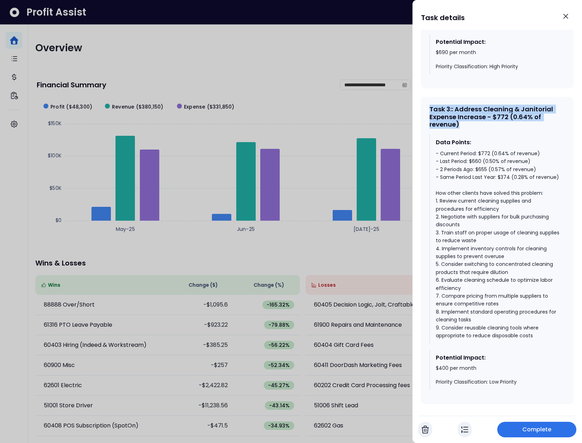
drag, startPoint x: 477, startPoint y: 158, endPoint x: 430, endPoint y: 136, distance: 51.7
click at [430, 128] on div "Task 3 : : Address Cleaning & Janitorial Expense Increase - $772 (0.64% of reve…" at bounding box center [497, 116] width 136 height 23
click at [506, 196] on div "- Current Period: $772 (0.64% of revenue) - Last Period: $660 (0.50% of revenue…" at bounding box center [498, 244] width 124 height 190
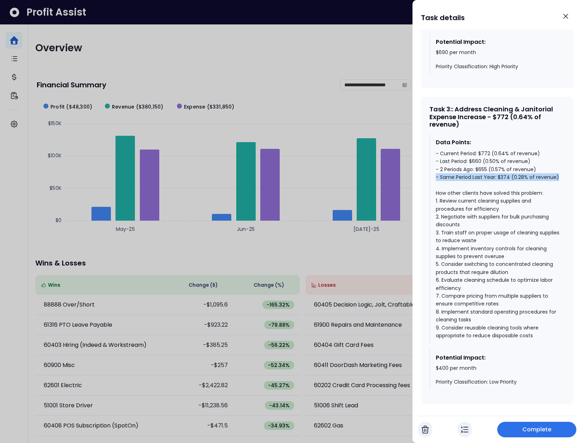
drag, startPoint x: 468, startPoint y: 212, endPoint x: 436, endPoint y: 207, distance: 32.6
click at [436, 207] on div "- Current Period: $772 (0.64% of revenue) - Last Period: $660 (0.50% of revenue…" at bounding box center [498, 244] width 124 height 190
click at [504, 200] on div "- Current Period: $772 (0.64% of revenue) - Last Period: $660 (0.50% of revenue…" at bounding box center [498, 244] width 124 height 190
drag, startPoint x: 503, startPoint y: 200, endPoint x: 432, endPoint y: 184, distance: 72.6
click at [432, 184] on div "Data Points: - Current Period: $772 (0.64% of revenue) - Last Period: $660 (0.5…" at bounding box center [497, 238] width 136 height 209
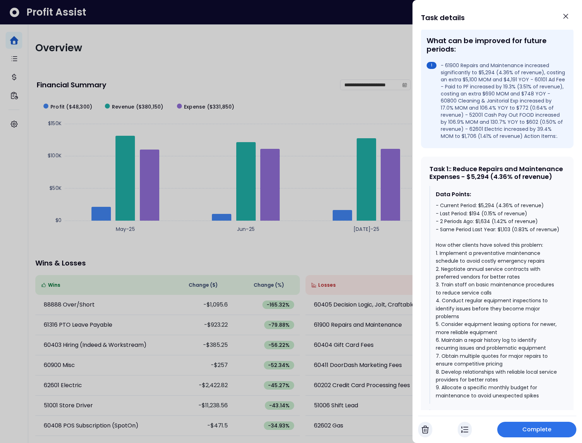
scroll to position [212, 0]
click at [504, 204] on div "Data Points: - Current Period: $5,294 (4.36% of revenue) - Last Period: $194 (0…" at bounding box center [497, 294] width 136 height 218
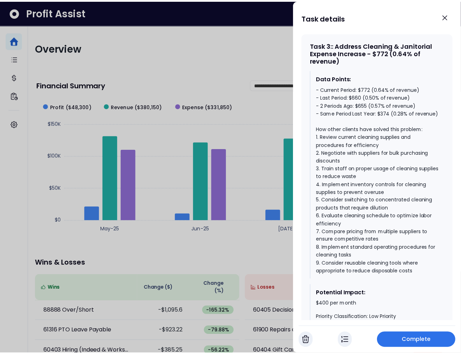
scroll to position [976, 0]
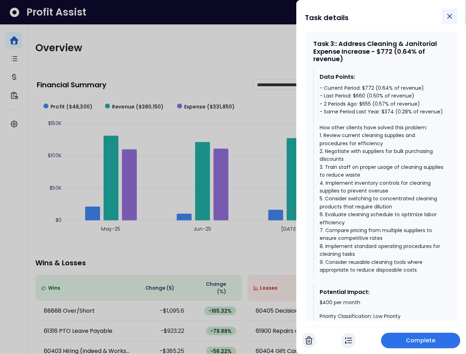
click at [449, 17] on icon "Close" at bounding box center [449, 16] width 4 height 4
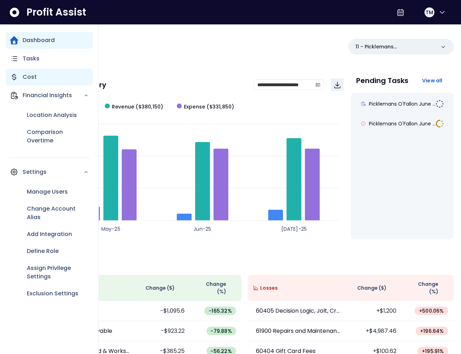
click at [31, 79] on p "Cost" at bounding box center [30, 77] width 14 height 8
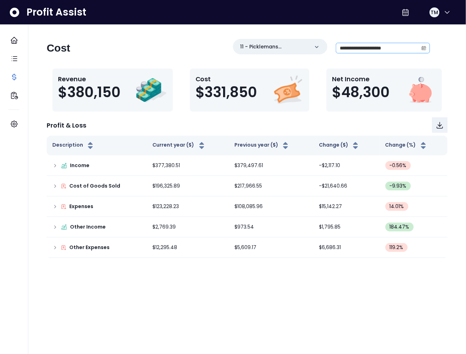
click at [421, 49] on icon "calendar" at bounding box center [423, 48] width 5 height 5
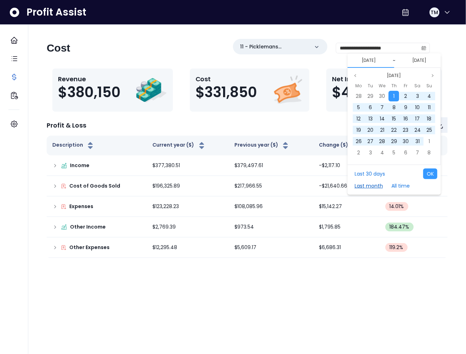
click at [371, 186] on button "Last month" at bounding box center [368, 185] width 35 height 11
click at [432, 174] on button "OK" at bounding box center [430, 173] width 14 height 11
type input "**********"
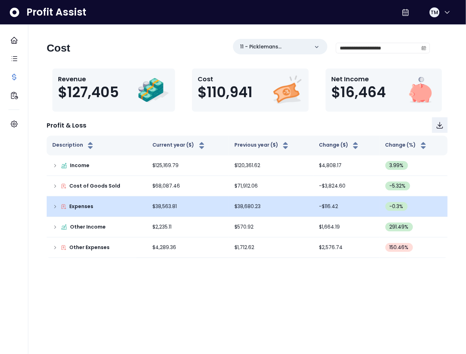
click at [54, 206] on icon at bounding box center [55, 207] width 6 height 6
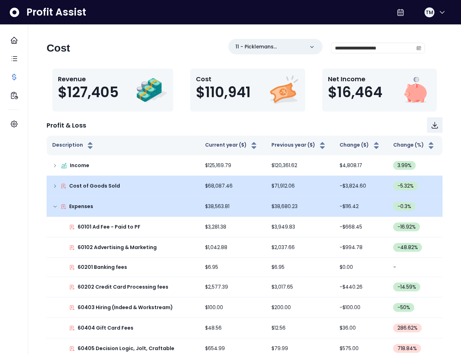
scroll to position [432, 0]
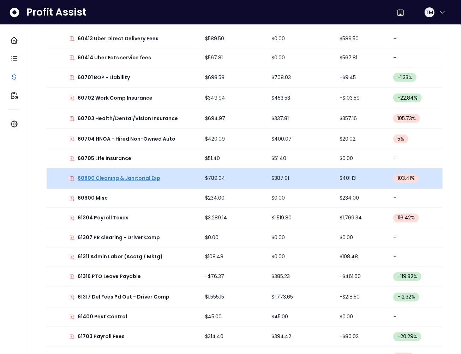
click at [122, 179] on p "60800 Cleaning & Janitorial Exp" at bounding box center [119, 178] width 83 height 7
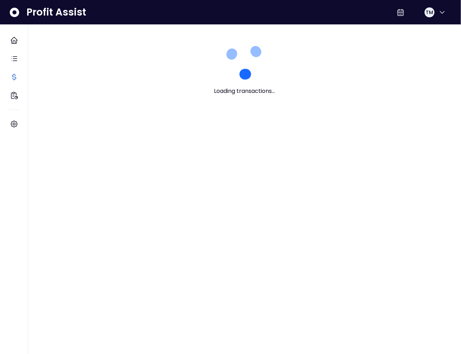
scroll to position [0, 0]
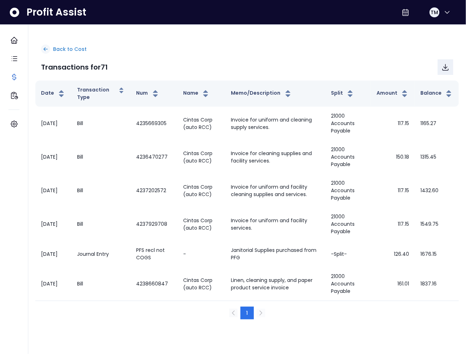
click at [50, 46] on div "Back to Cost" at bounding box center [247, 49] width 412 height 9
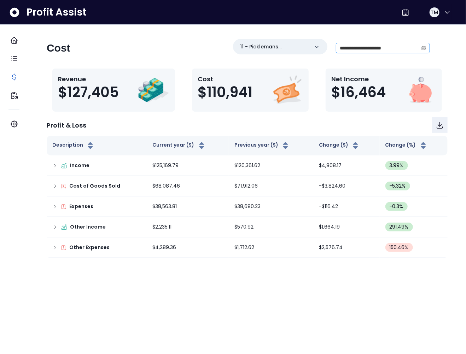
click at [428, 48] on span at bounding box center [423, 48] width 11 height 10
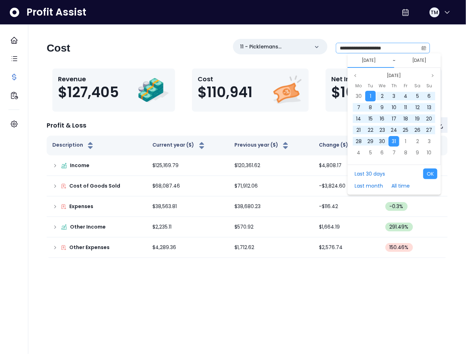
click at [424, 49] on icon "calendar" at bounding box center [423, 48] width 5 height 5
click at [353, 76] on icon "page previous" at bounding box center [355, 75] width 4 height 4
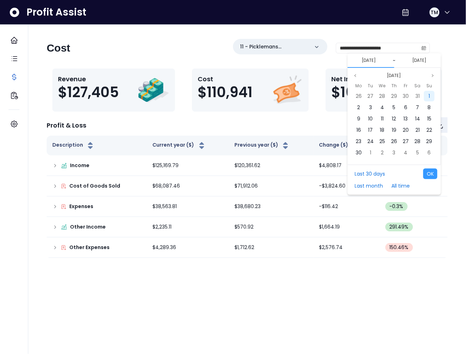
click at [426, 94] on div "1" at bounding box center [428, 96] width 11 height 11
click at [361, 94] on span "30" at bounding box center [358, 96] width 6 height 7
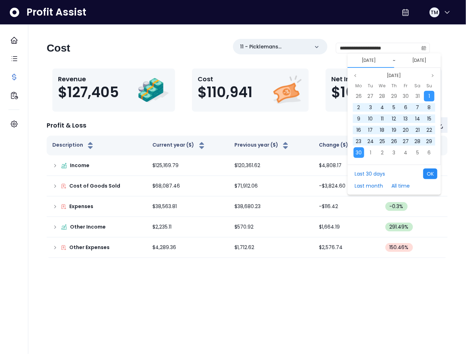
click at [430, 176] on button "OK" at bounding box center [430, 173] width 14 height 11
type input "**********"
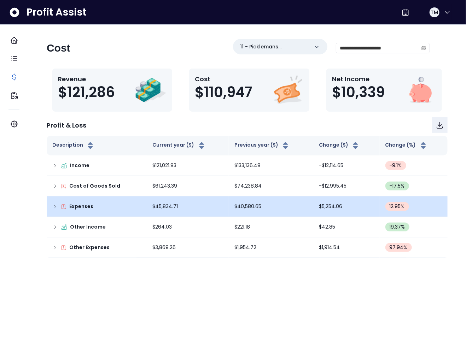
click at [53, 206] on icon at bounding box center [55, 207] width 6 height 6
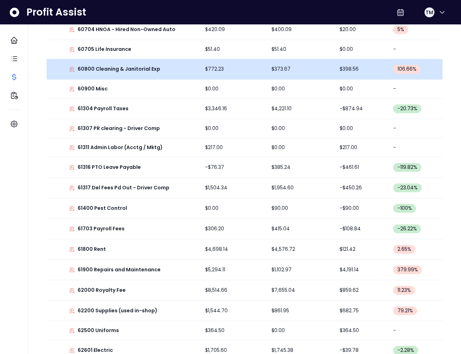
scroll to position [558, 0]
click at [218, 67] on td "$772.23" at bounding box center [233, 70] width 66 height 20
click at [138, 67] on p "60800 Cleaning & Janitorial Exp" at bounding box center [119, 69] width 83 height 7
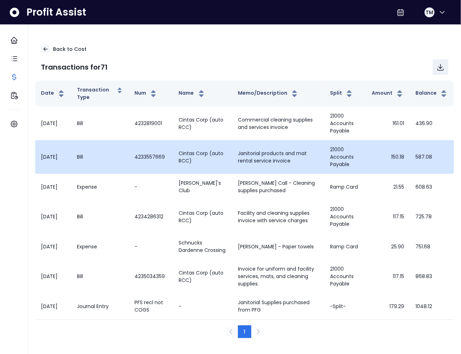
scroll to position [4, 0]
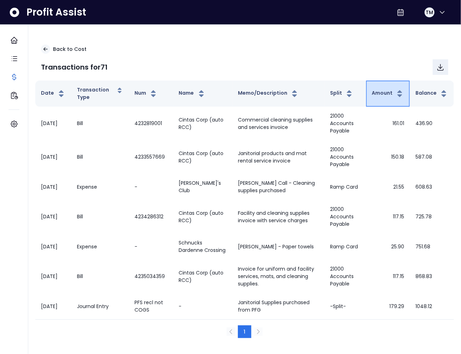
click at [385, 90] on button "Amount" at bounding box center [388, 93] width 32 height 8
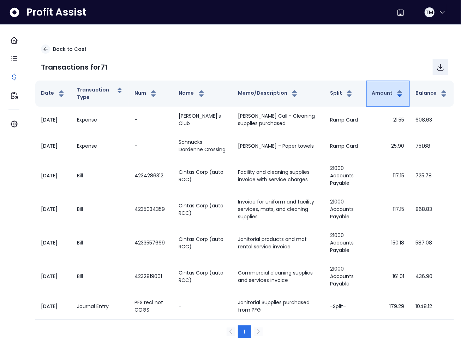
click at [385, 91] on button "Amount" at bounding box center [388, 93] width 32 height 8
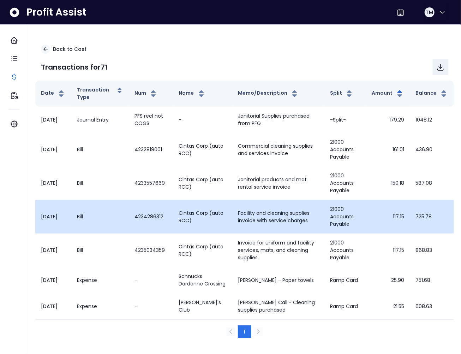
click at [399, 213] on td "117.15" at bounding box center [388, 217] width 44 height 34
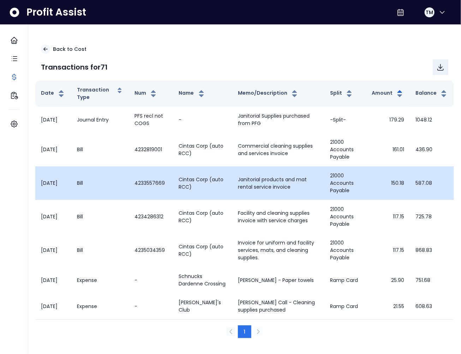
click at [396, 179] on td "150.18" at bounding box center [388, 183] width 44 height 34
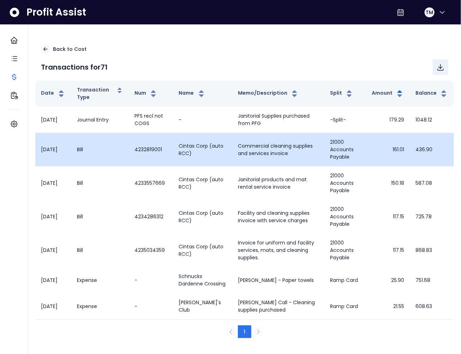
click at [396, 144] on td "161.01" at bounding box center [388, 150] width 44 height 34
click at [407, 147] on td "161.01" at bounding box center [388, 150] width 44 height 34
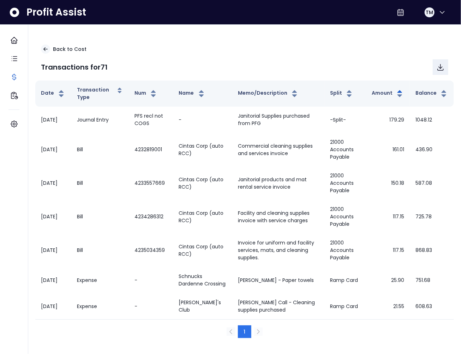
click at [163, 59] on div "Transactions for 71" at bounding box center [245, 67] width 408 height 16
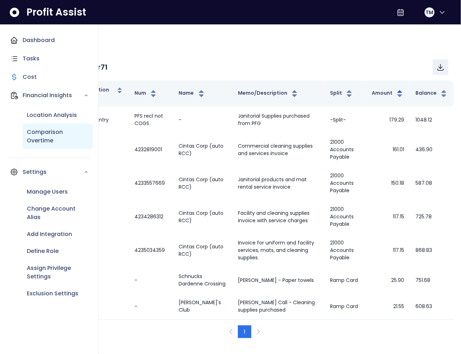
click at [45, 138] on p "Comparison Overtime" at bounding box center [58, 136] width 62 height 17
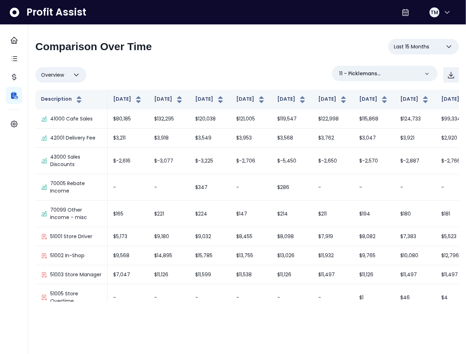
click at [252, 60] on div "**********" at bounding box center [246, 49] width 423 height 21
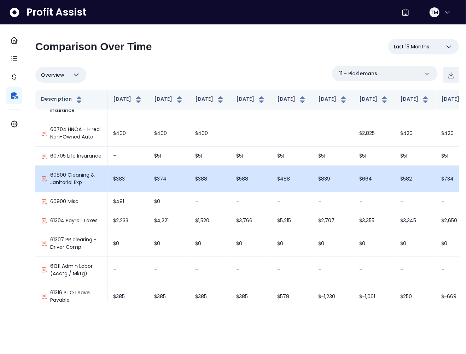
click at [312, 184] on td "$839" at bounding box center [332, 179] width 41 height 26
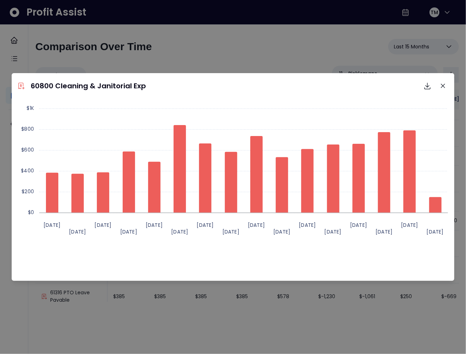
click at [197, 268] on div "Created with Highcharts 11.4.[DATE] [DATE] [DATE] [DATE] [DATE] [DATE] [DATE] […" at bounding box center [232, 189] width 437 height 177
click at [267, 262] on div "Created with Highcharts 11.4.[DATE] [DATE] [DATE] [DATE] [DATE] [DATE] [DATE] […" at bounding box center [232, 189] width 437 height 177
click at [427, 88] on icon "Download options" at bounding box center [427, 86] width 8 height 8
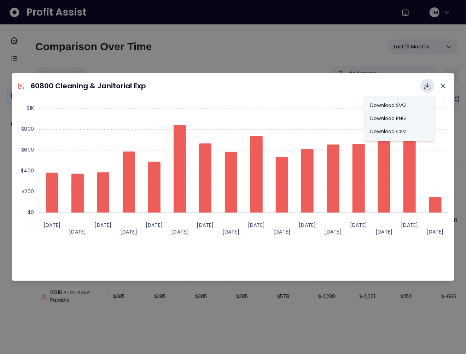
click at [328, 94] on header "60800 Cleaning & Janitorial Exp Download SVG Download PNG Download CSV" at bounding box center [233, 85] width 442 height 25
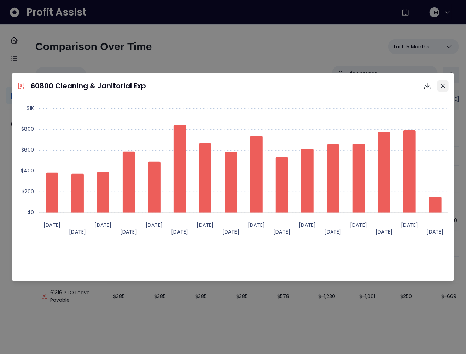
click at [442, 85] on icon "Close" at bounding box center [442, 86] width 4 height 4
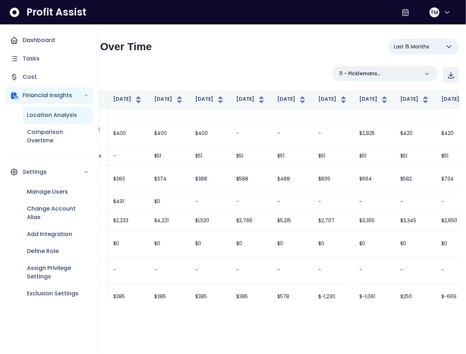
click at [38, 116] on p "Location Analysis" at bounding box center [52, 115] width 50 height 8
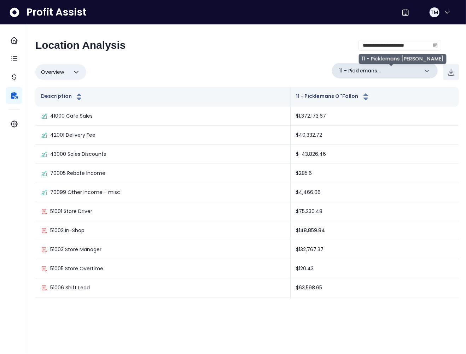
click at [390, 72] on p "11 - Picklemans [PERSON_NAME]" at bounding box center [379, 70] width 80 height 7
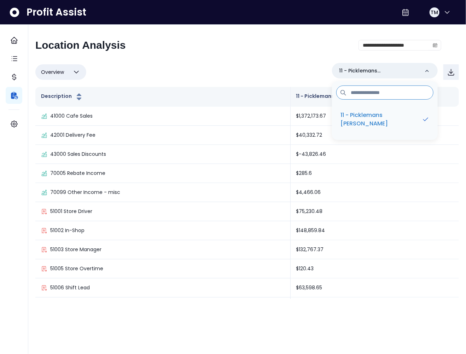
click at [241, 71] on div "Overview Overview % of cost % of sales % of budget ******** 11 - Picklemans [PE…" at bounding box center [246, 72] width 423 height 18
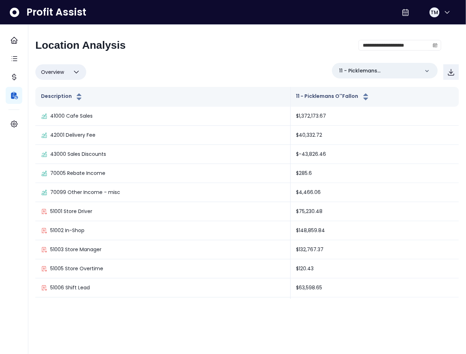
click at [214, 68] on div "Overview Overview % of cost % of sales % of budget ******** 11 - Picklemans [PE…" at bounding box center [246, 72] width 423 height 18
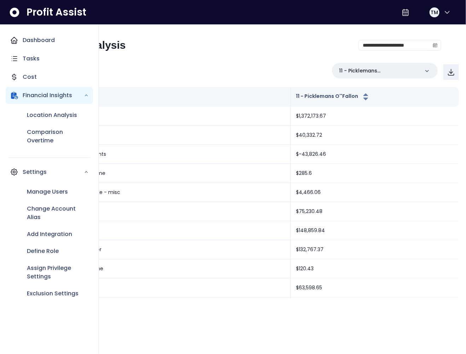
click at [17, 41] on icon "Main navigation" at bounding box center [14, 40] width 8 height 8
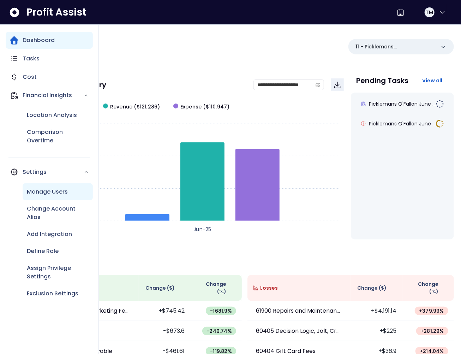
click at [48, 190] on p "Manage Users" at bounding box center [47, 192] width 41 height 8
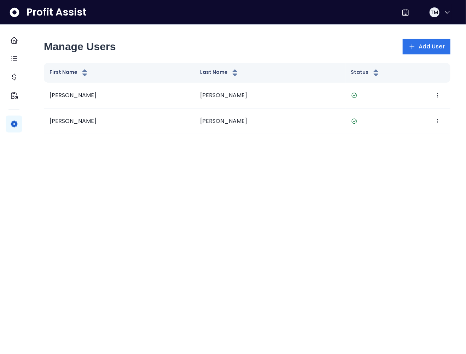
click at [401, 51] on div "Manage Users Add User" at bounding box center [247, 47] width 406 height 16
click at [411, 51] on button "Add User" at bounding box center [426, 47] width 48 height 16
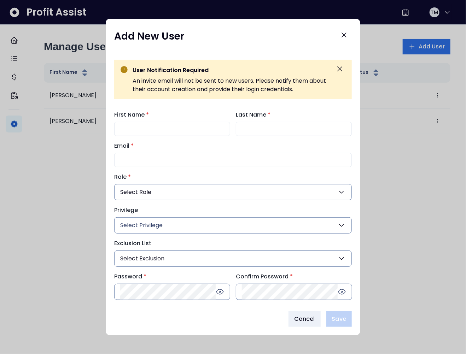
click at [164, 173] on label "Role *" at bounding box center [230, 177] width 233 height 8
click at [152, 190] on button "Select Role" at bounding box center [232, 192] width 237 height 16
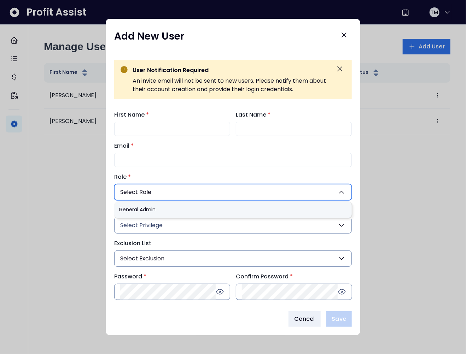
click at [150, 178] on label "Role *" at bounding box center [230, 177] width 233 height 8
click at [296, 315] on span "Cancel" at bounding box center [304, 319] width 21 height 8
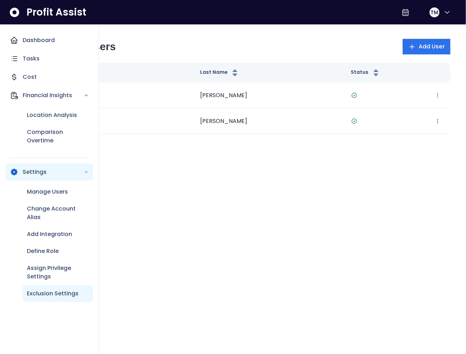
click at [53, 291] on p "Exclusion Settings" at bounding box center [53, 293] width 52 height 8
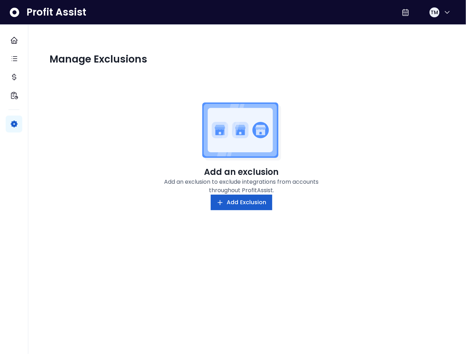
click at [253, 198] on span "Add Exclusion" at bounding box center [246, 202] width 40 height 8
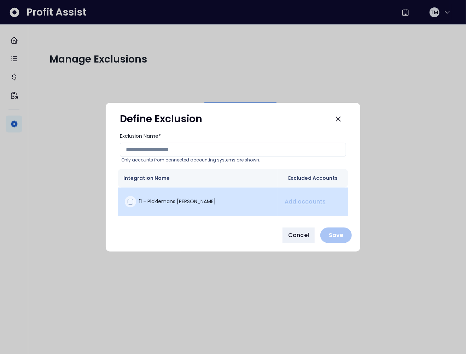
click at [131, 202] on span at bounding box center [131, 202] width 6 height 6
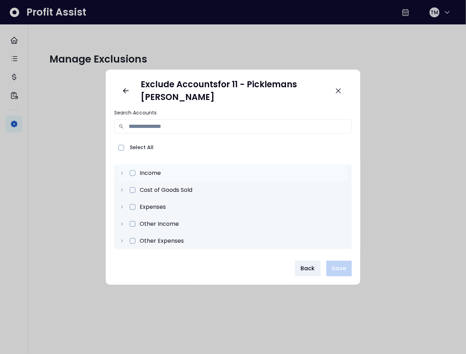
click at [122, 172] on icon at bounding box center [121, 173] width 5 height 5
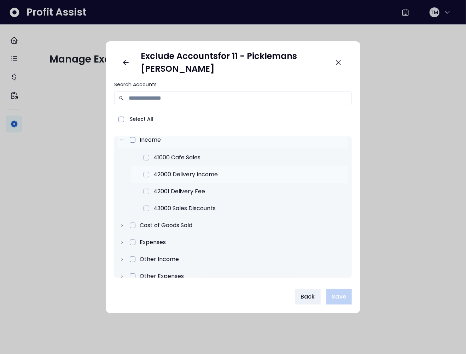
scroll to position [12, 0]
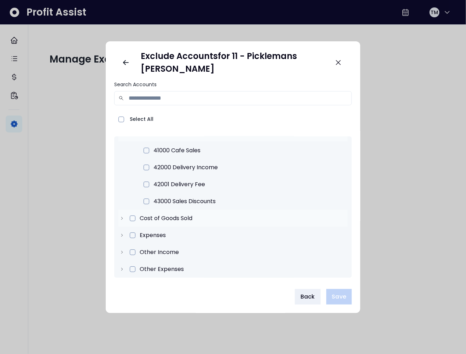
click at [123, 218] on icon at bounding box center [121, 218] width 5 height 5
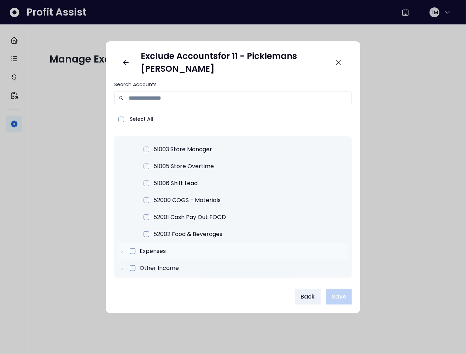
click at [122, 249] on icon at bounding box center [121, 251] width 5 height 5
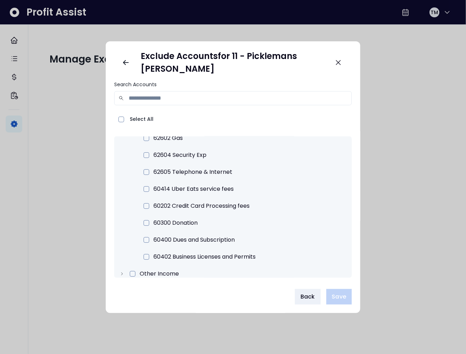
scroll to position [1115, 0]
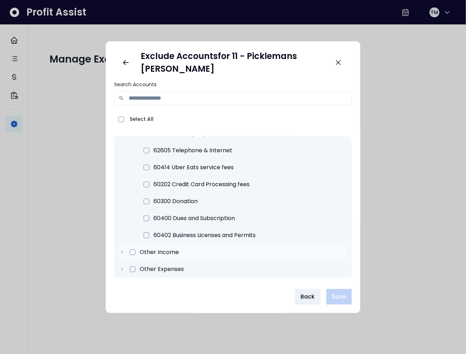
click at [121, 252] on icon at bounding box center [121, 252] width 5 height 5
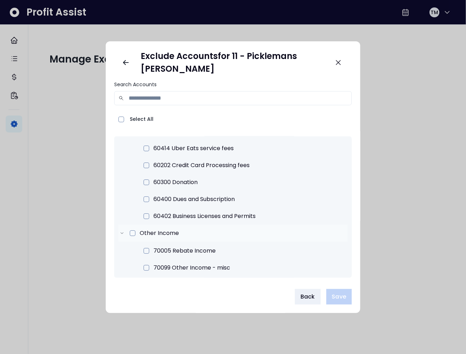
scroll to position [1150, 0]
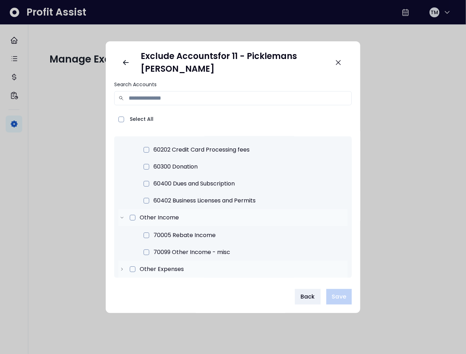
click at [121, 268] on icon at bounding box center [121, 269] width 5 height 5
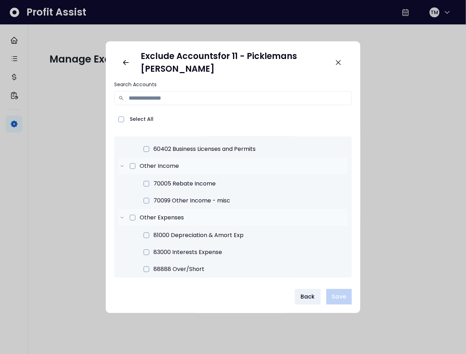
scroll to position [1201, 0]
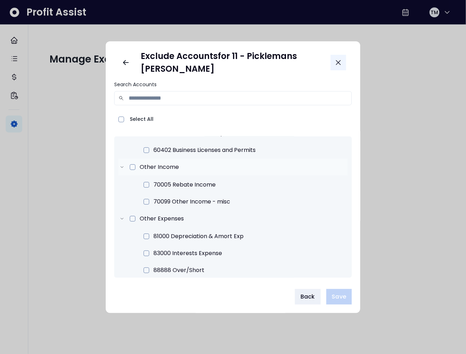
click at [339, 63] on icon "Close" at bounding box center [338, 62] width 4 height 4
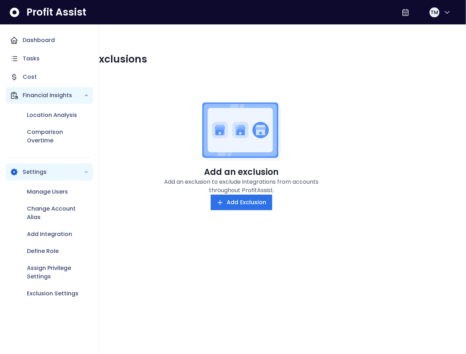
click at [23, 96] on p "Financial Insights" at bounding box center [53, 95] width 61 height 8
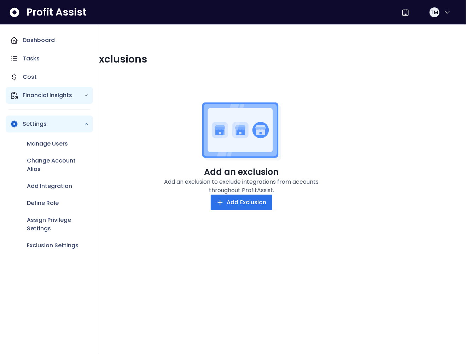
click at [29, 97] on p "Financial Insights" at bounding box center [53, 95] width 61 height 8
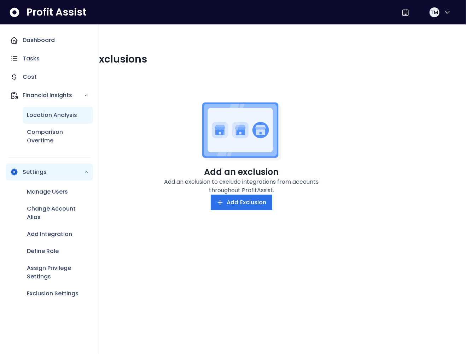
click at [36, 109] on div "Location Analysis" at bounding box center [58, 115] width 70 height 17
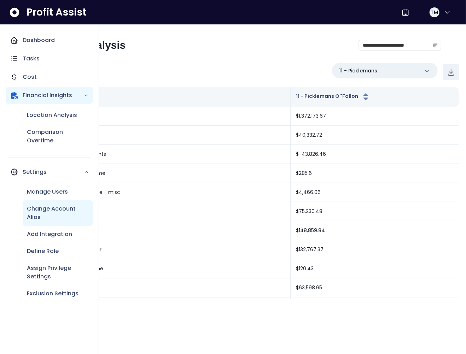
click at [49, 214] on p "Change Account Alias" at bounding box center [58, 213] width 62 height 17
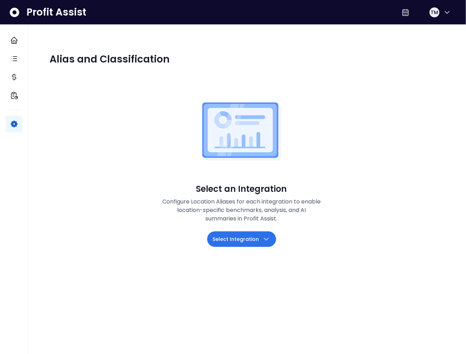
click at [133, 159] on div "Select an Integration Configure Location Aliases for each integration to enable…" at bounding box center [241, 169] width 384 height 184
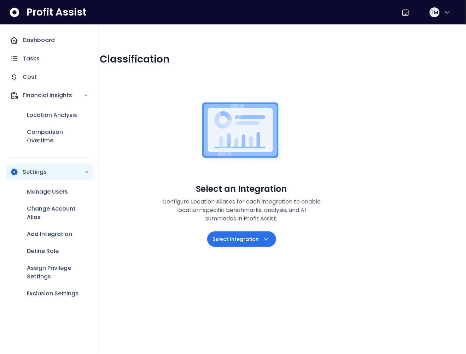
click at [16, 39] on icon "Main navigation" at bounding box center [14, 40] width 8 height 8
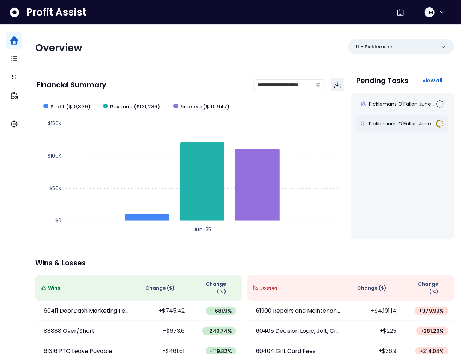
click at [393, 119] on div "Picklemans O'Fallon June ..." at bounding box center [403, 123] width 92 height 17
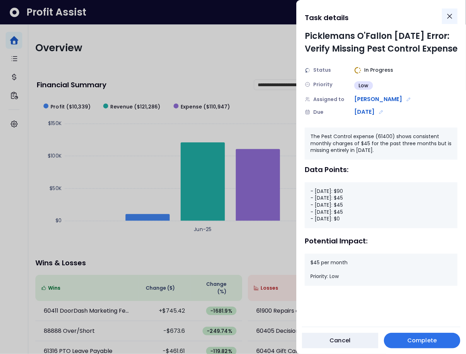
click at [447, 17] on icon "Close" at bounding box center [449, 16] width 8 height 8
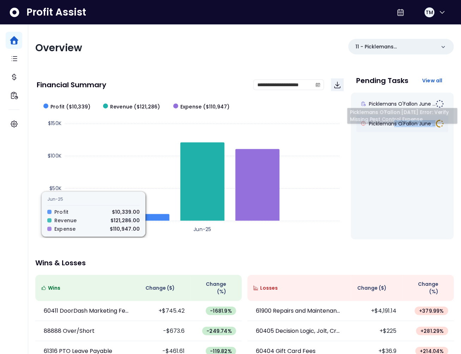
click at [396, 127] on div "Picklemans O'Fallon June ..." at bounding box center [403, 123] width 92 height 17
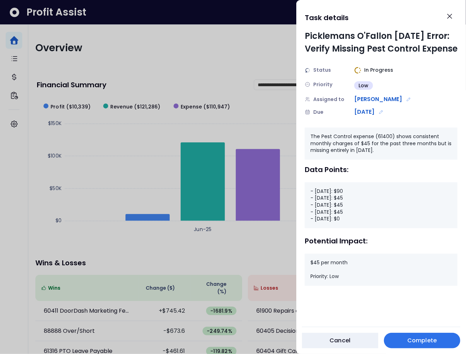
click at [340, 203] on div "- [DATE]: $90 - [DATE]: $45 - [DATE]: $45 - [DATE]: $45 - [DATE]: $0" at bounding box center [380, 205] width 153 height 46
click at [450, 15] on icon "Close" at bounding box center [449, 16] width 4 height 4
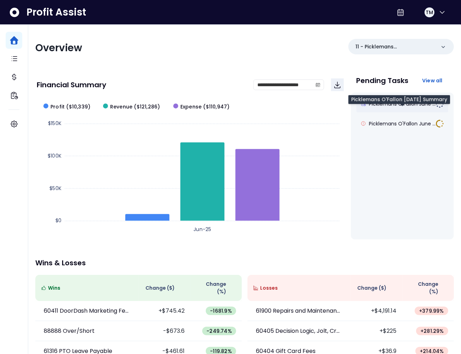
click at [391, 102] on span "Picklemans O'Fallon June ..." at bounding box center [402, 103] width 67 height 7
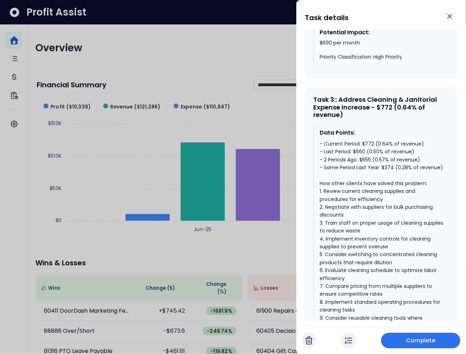
scroll to position [980, 0]
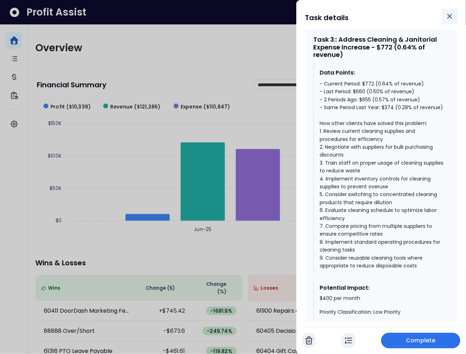
click at [450, 17] on icon "Close" at bounding box center [449, 16] width 4 height 4
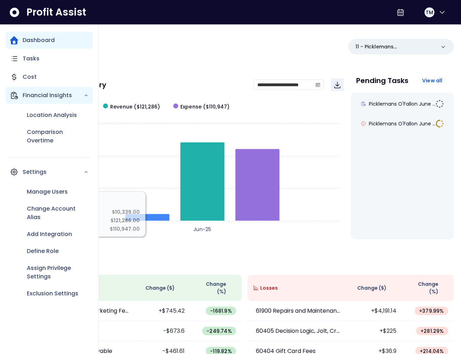
click at [16, 96] on icon "Main navigation" at bounding box center [14, 95] width 8 height 8
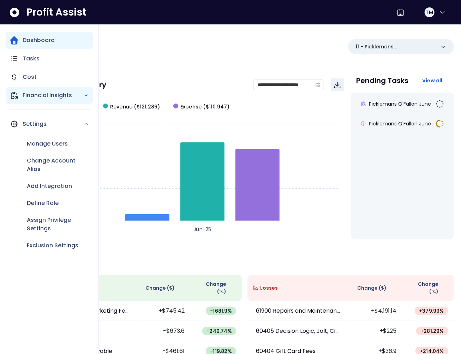
click at [18, 96] on icon "Main navigation" at bounding box center [14, 95] width 8 height 8
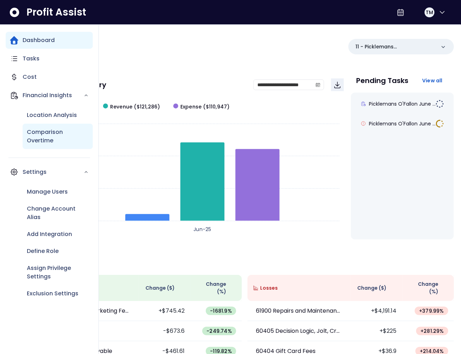
click at [40, 129] on p "Comparison Overtime" at bounding box center [58, 136] width 62 height 17
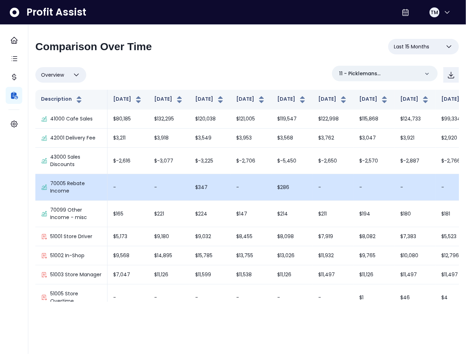
scroll to position [786, 0]
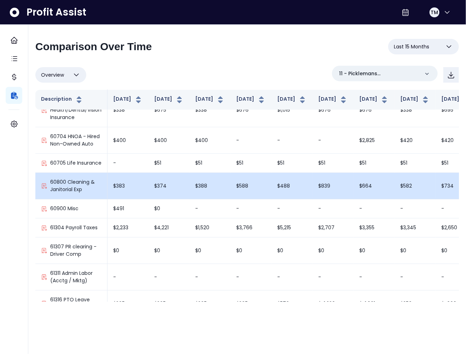
click at [238, 199] on td "$588" at bounding box center [250, 186] width 41 height 26
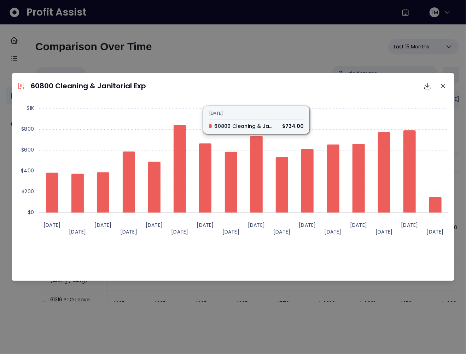
click at [267, 261] on div "Created with Highcharts 11.4.[DATE] [DATE] [DATE] [DATE] [DATE] [DATE] [DATE] […" at bounding box center [232, 189] width 437 height 177
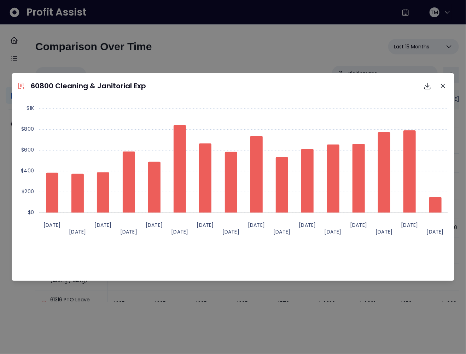
click at [287, 261] on div "Created with Highcharts 11.4.[DATE] [DATE] [DATE] [DATE] [DATE] [DATE] [DATE] […" at bounding box center [232, 189] width 437 height 177
